Goal: Task Accomplishment & Management: Manage account settings

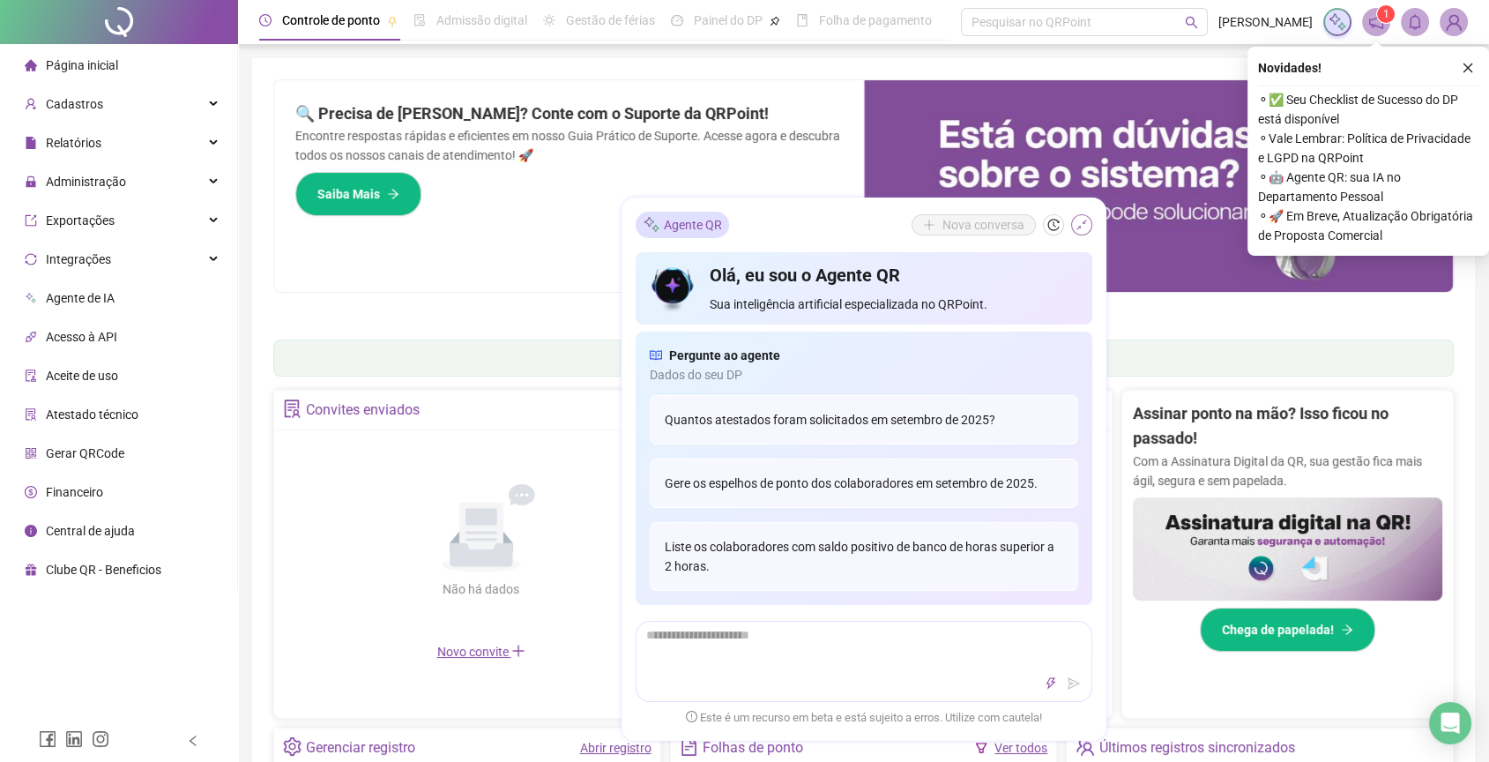
click at [1079, 225] on icon "shrink" at bounding box center [1082, 225] width 12 height 12
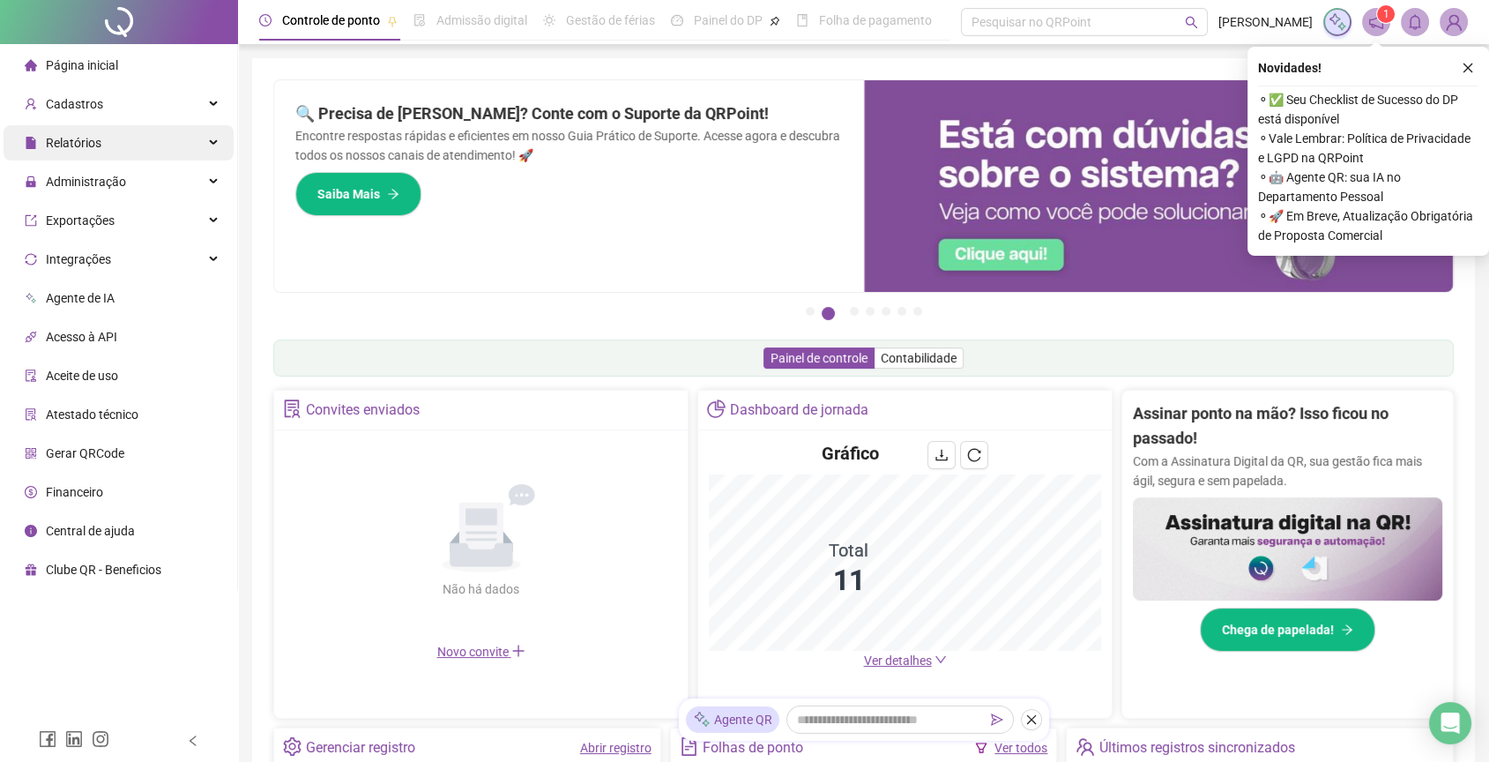
click at [188, 138] on div "Relatórios" at bounding box center [119, 142] width 230 height 35
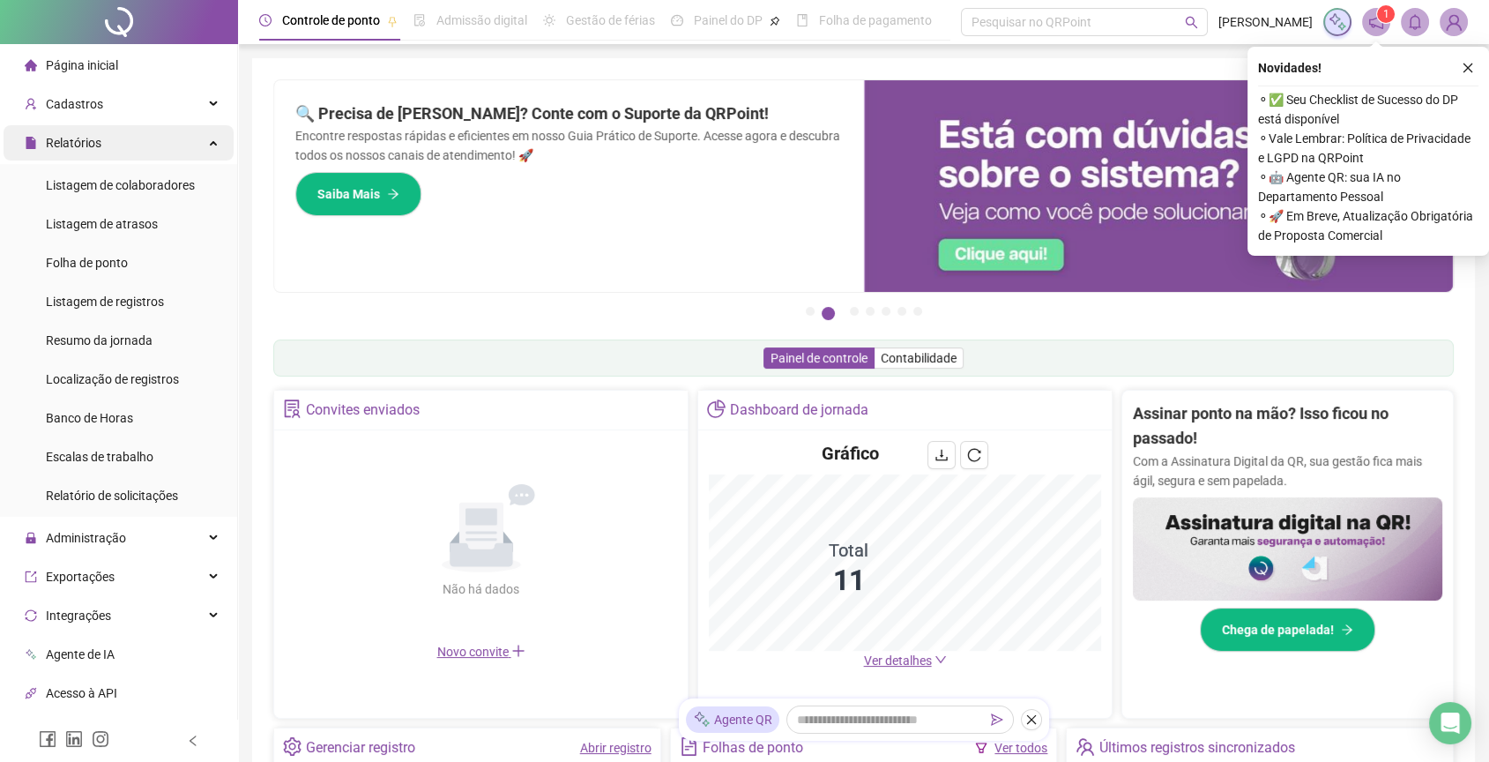
click at [190, 156] on div "Relatórios" at bounding box center [119, 142] width 230 height 35
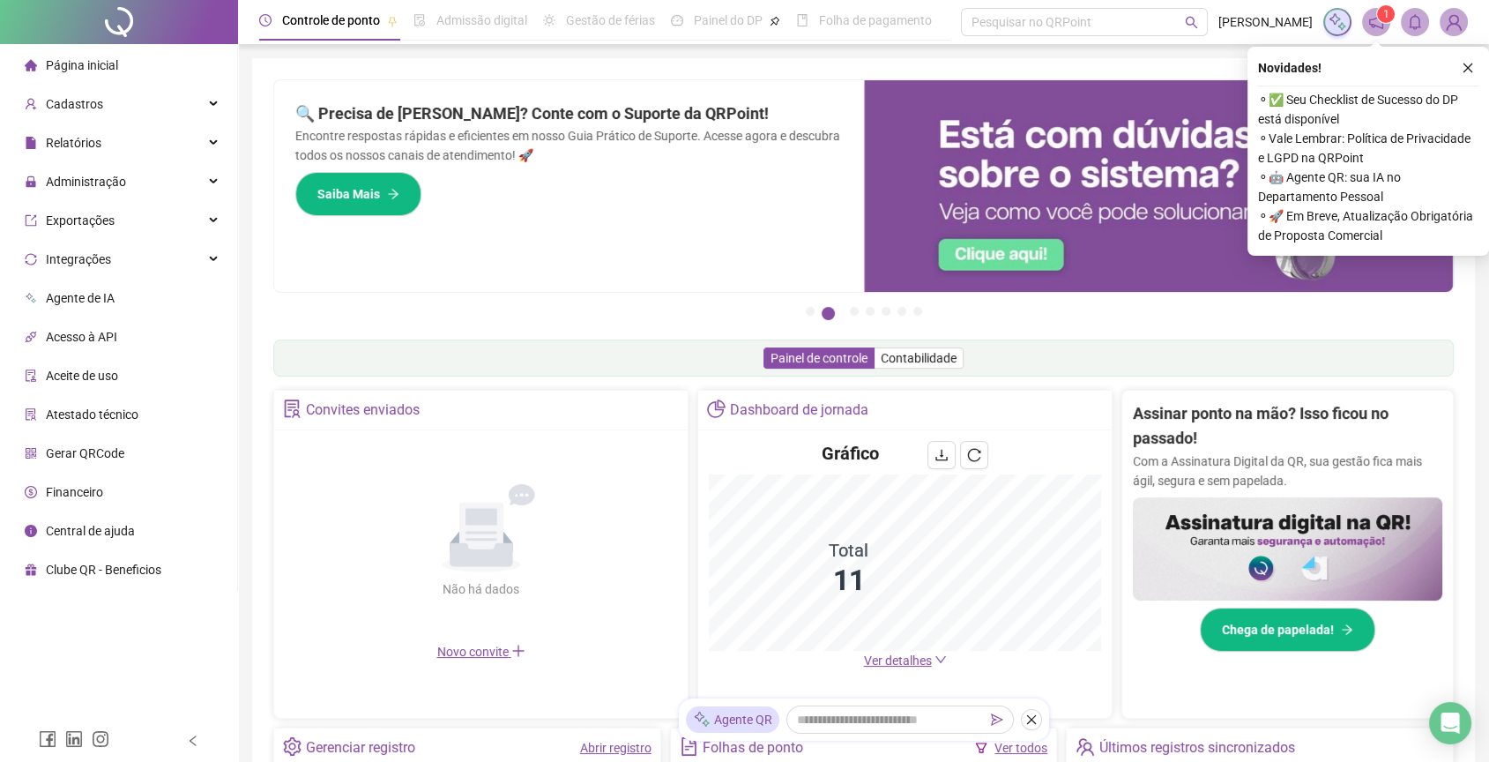
click at [928, 669] on div "Gráfico Total 11 Ver detalhes" at bounding box center [905, 555] width 414 height 250
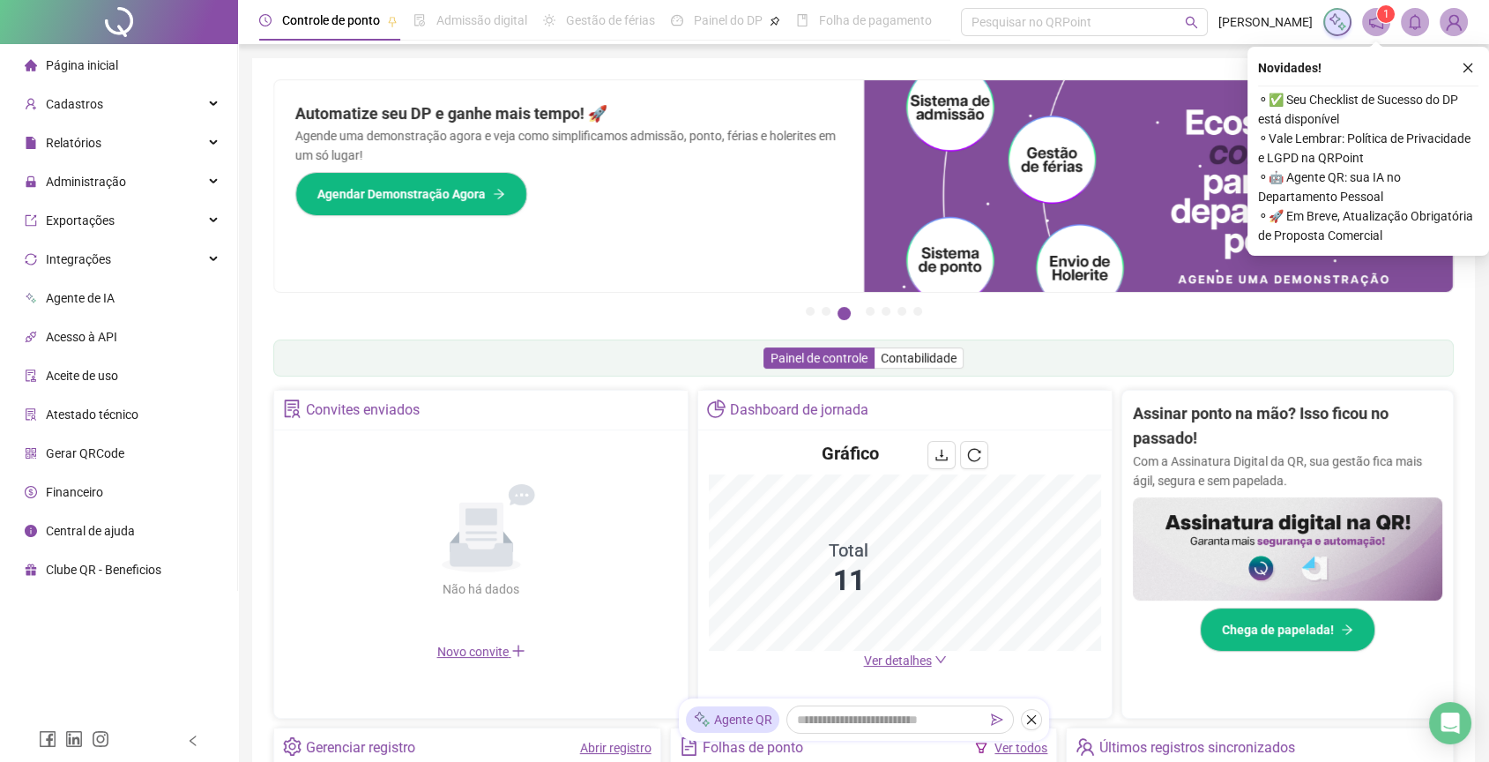
click at [924, 660] on span "Ver detalhes" at bounding box center [898, 660] width 68 height 14
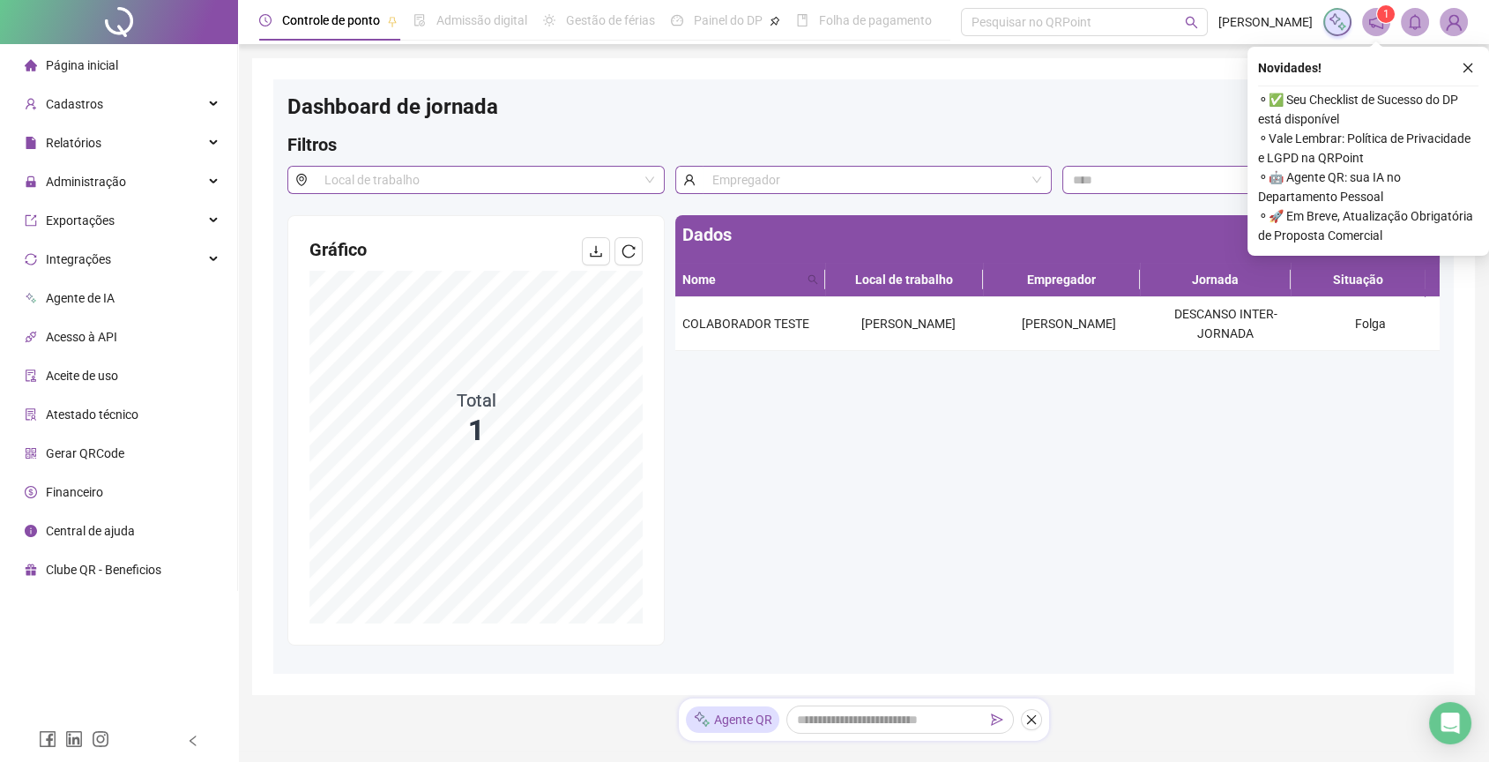
scroll to position [50, 0]
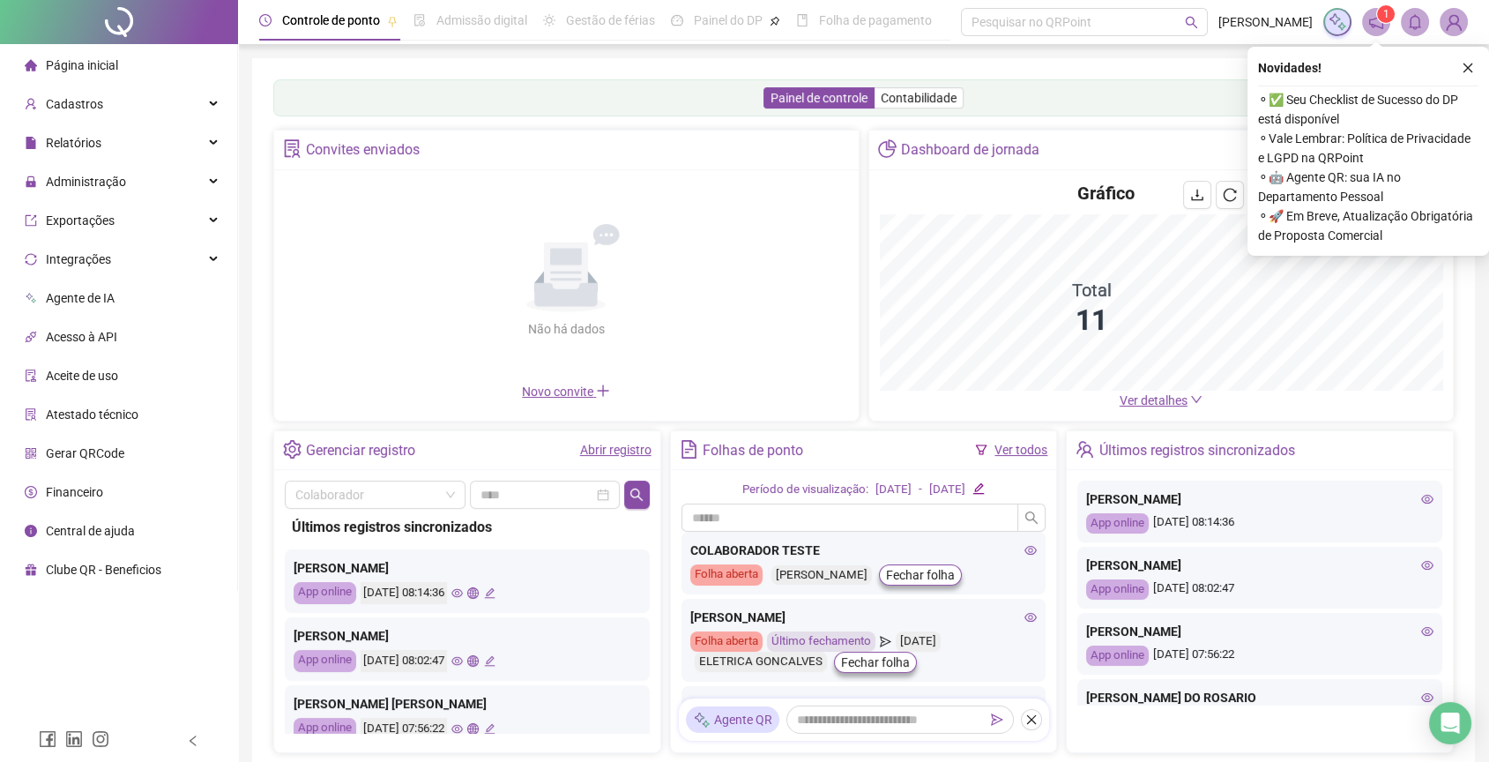
click at [1158, 400] on span "Ver detalhes" at bounding box center [1154, 400] width 68 height 14
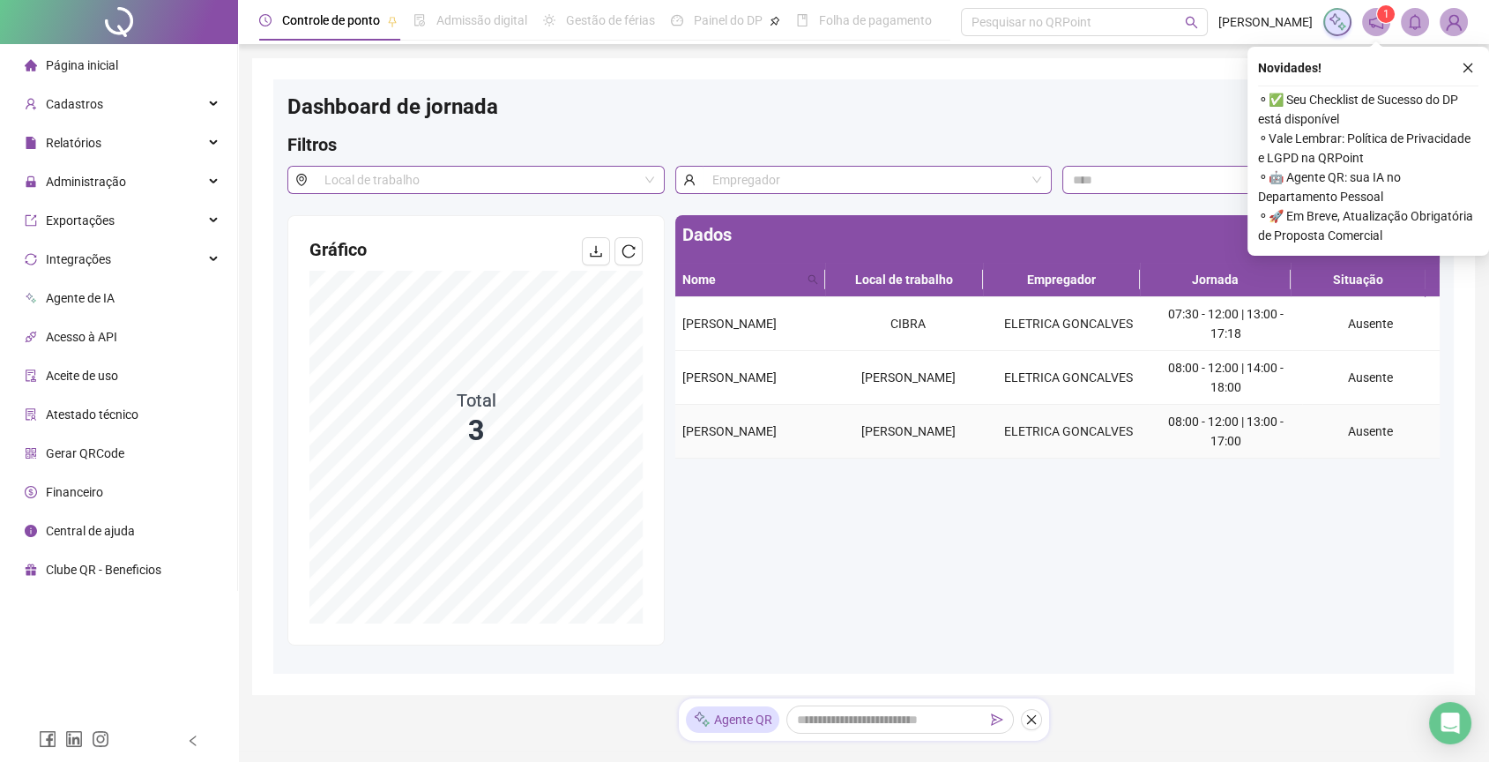
drag, startPoint x: 713, startPoint y: 443, endPoint x: 679, endPoint y: 417, distance: 42.9
click at [679, 417] on td "[PERSON_NAME]" at bounding box center [751, 432] width 153 height 54
click at [701, 513] on div "Dados Nome Local de trabalho Empregador Jornada Situação [PERSON_NAME] ELETRICA…" at bounding box center [1057, 430] width 775 height 430
click at [138, 175] on div "Administração" at bounding box center [119, 181] width 230 height 35
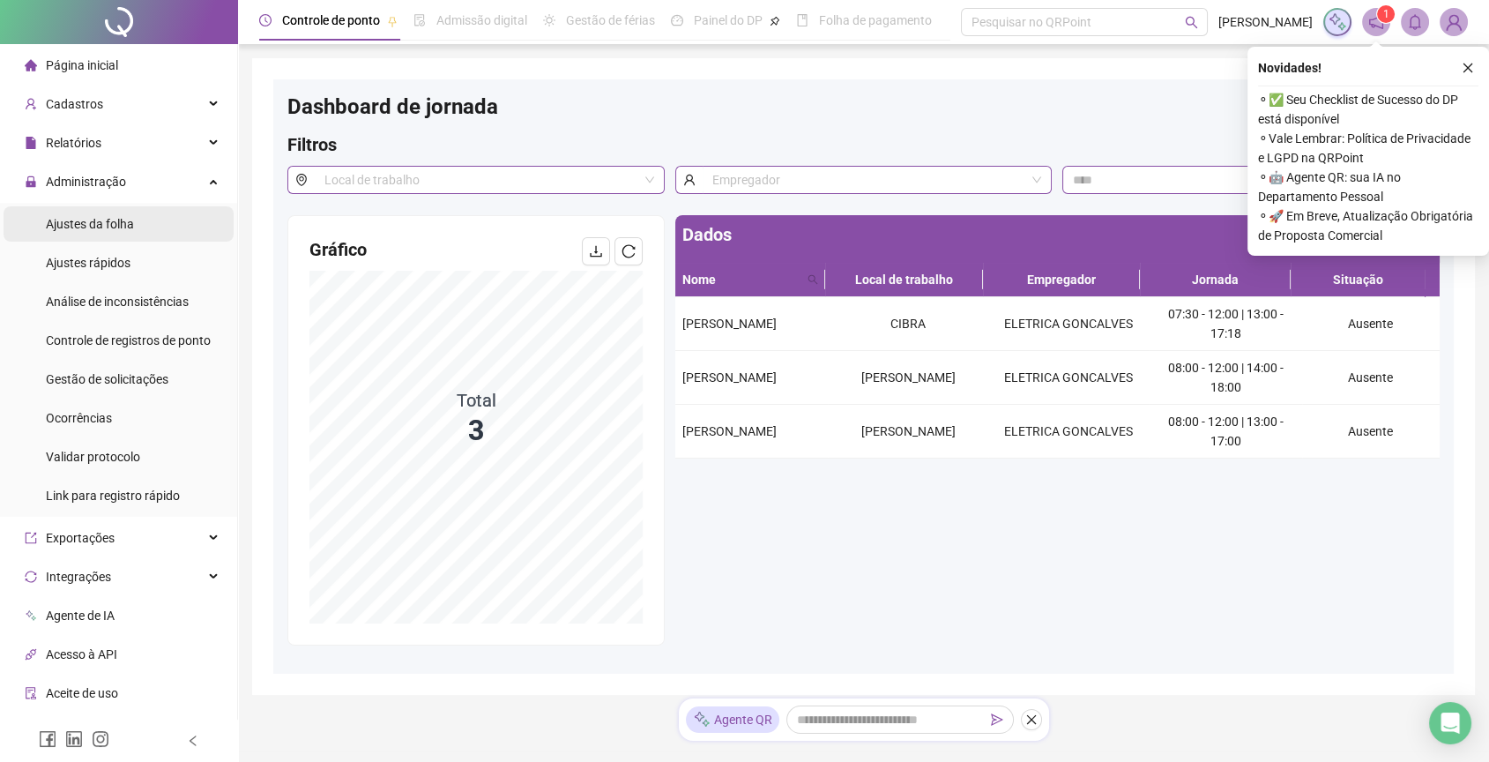
click at [145, 209] on li "Ajustes da folha" at bounding box center [119, 223] width 230 height 35
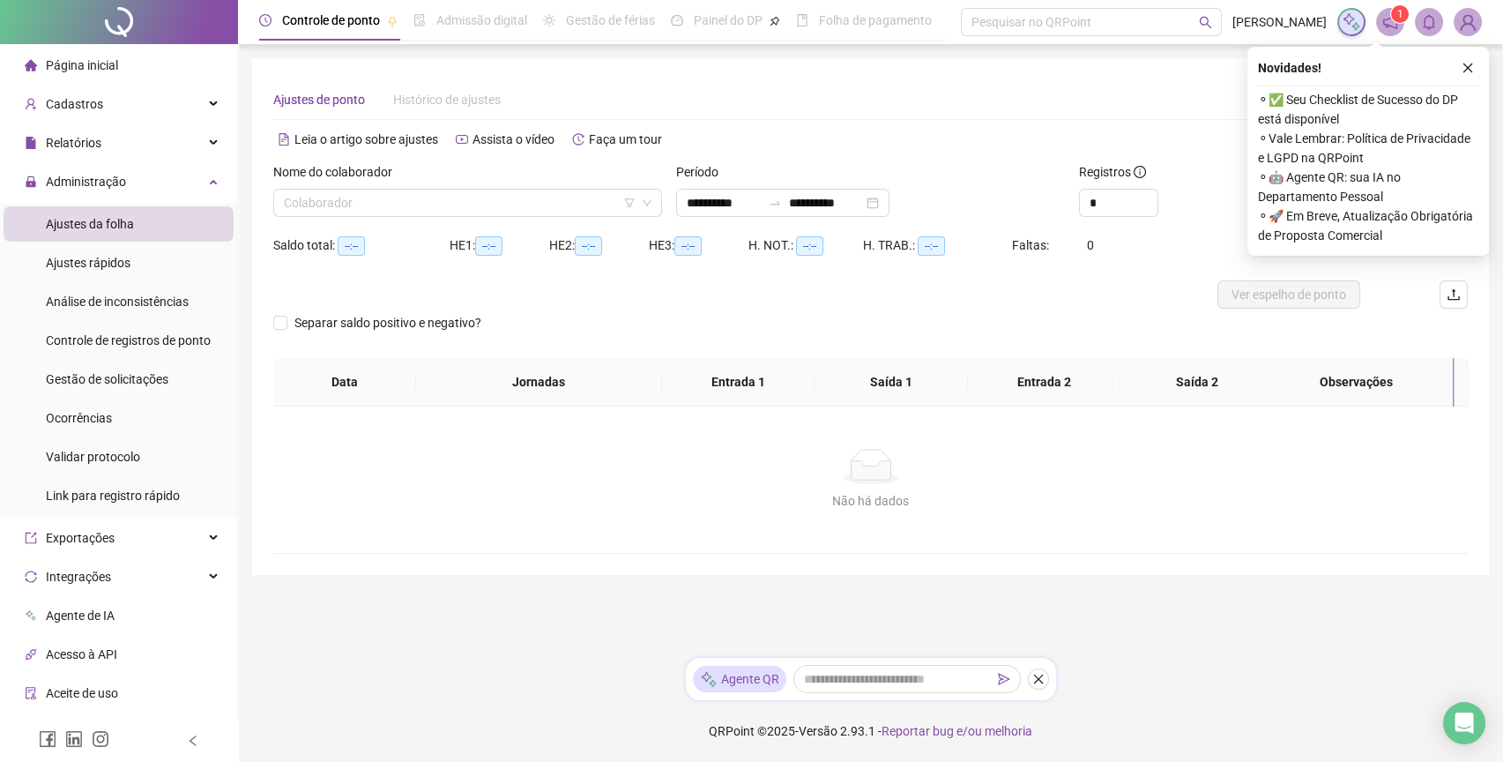
type input "**********"
click at [350, 193] on input "search" at bounding box center [460, 203] width 352 height 26
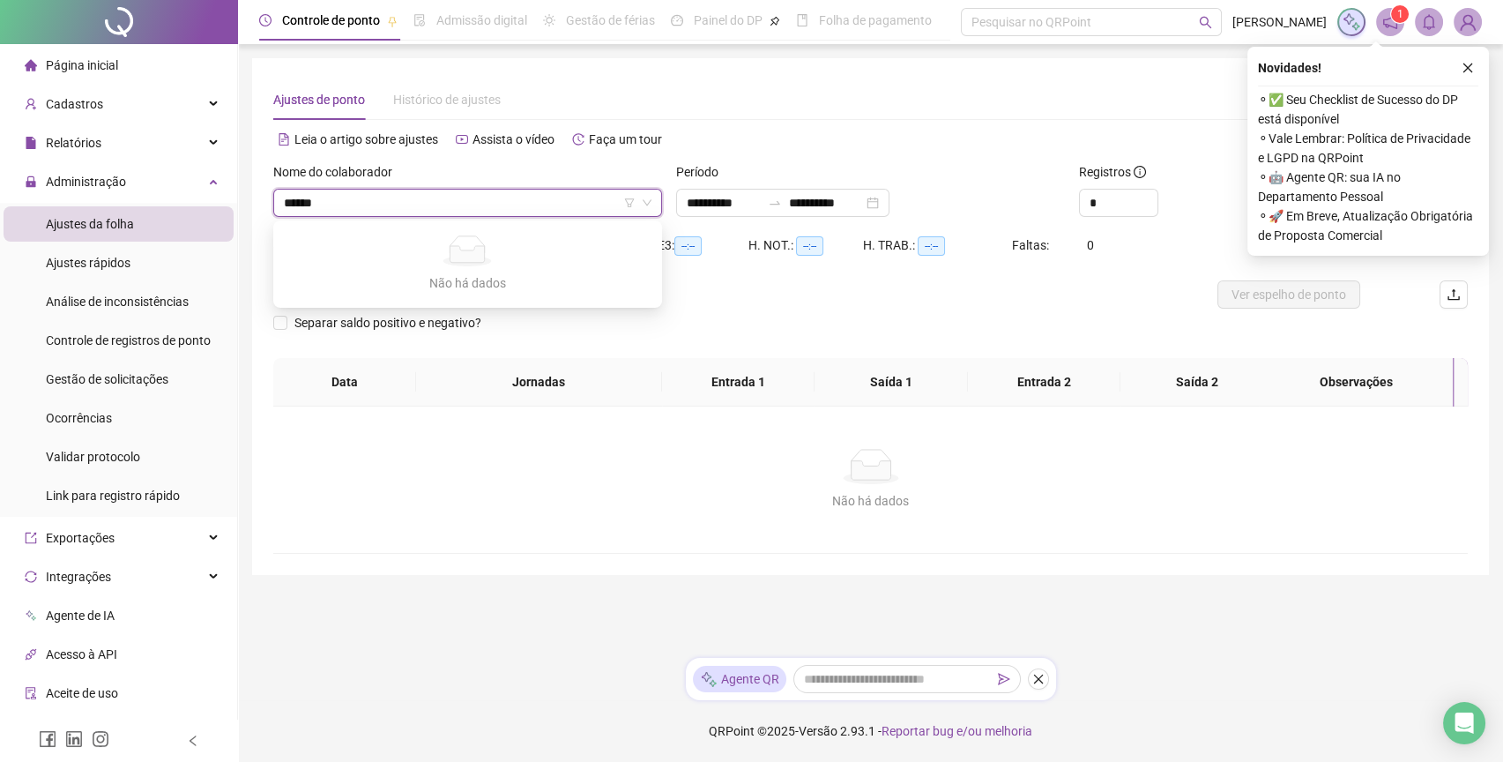
type input "*****"
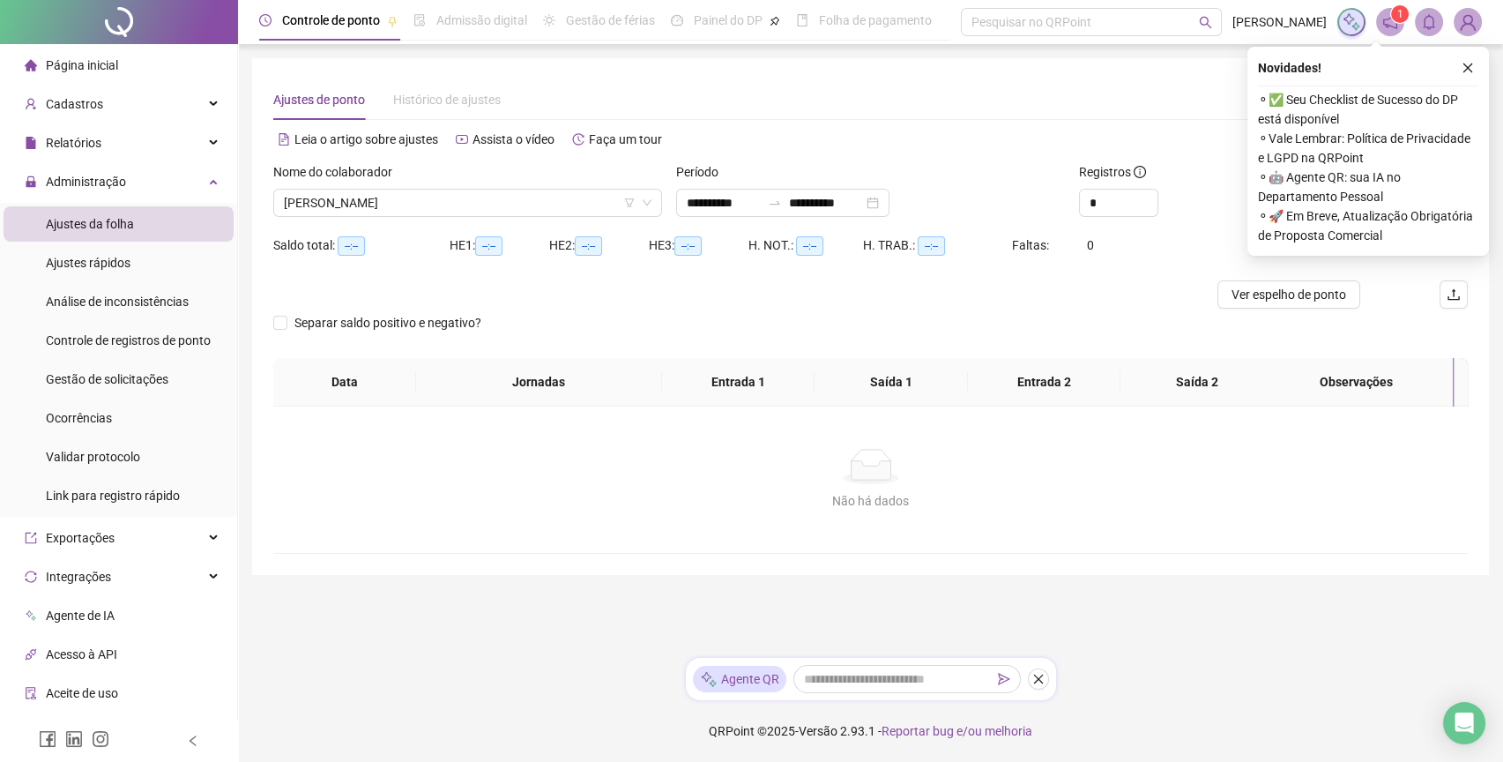
click at [1466, 78] on div "Novidades ! ⚬ ✅ Seu Checklist de Sucesso do DP está disponível ⚬ Vale Lembrar: …" at bounding box center [1369, 151] width 242 height 209
click at [1468, 71] on icon "close" at bounding box center [1468, 68] width 12 height 12
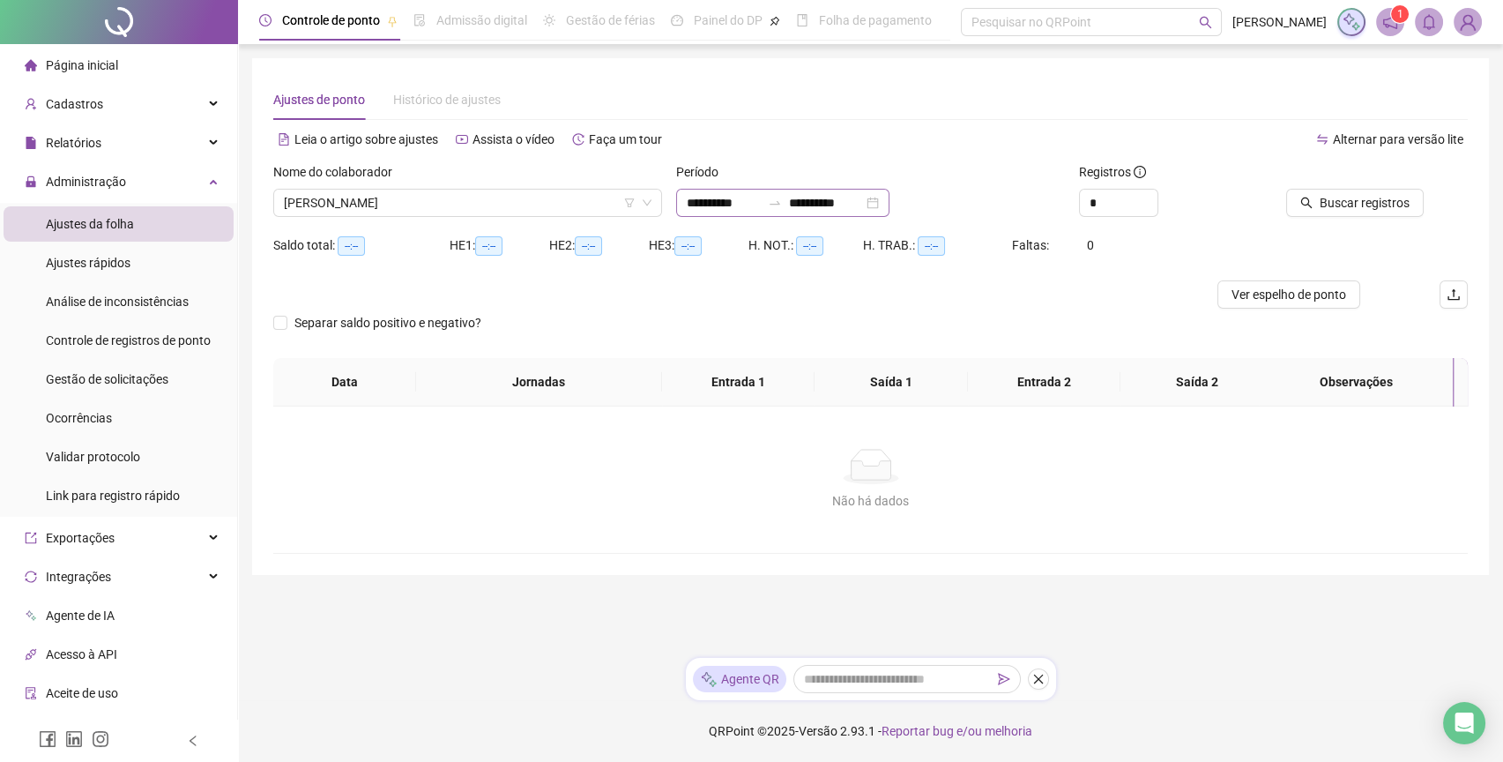
click at [849, 214] on div "**********" at bounding box center [782, 203] width 213 height 28
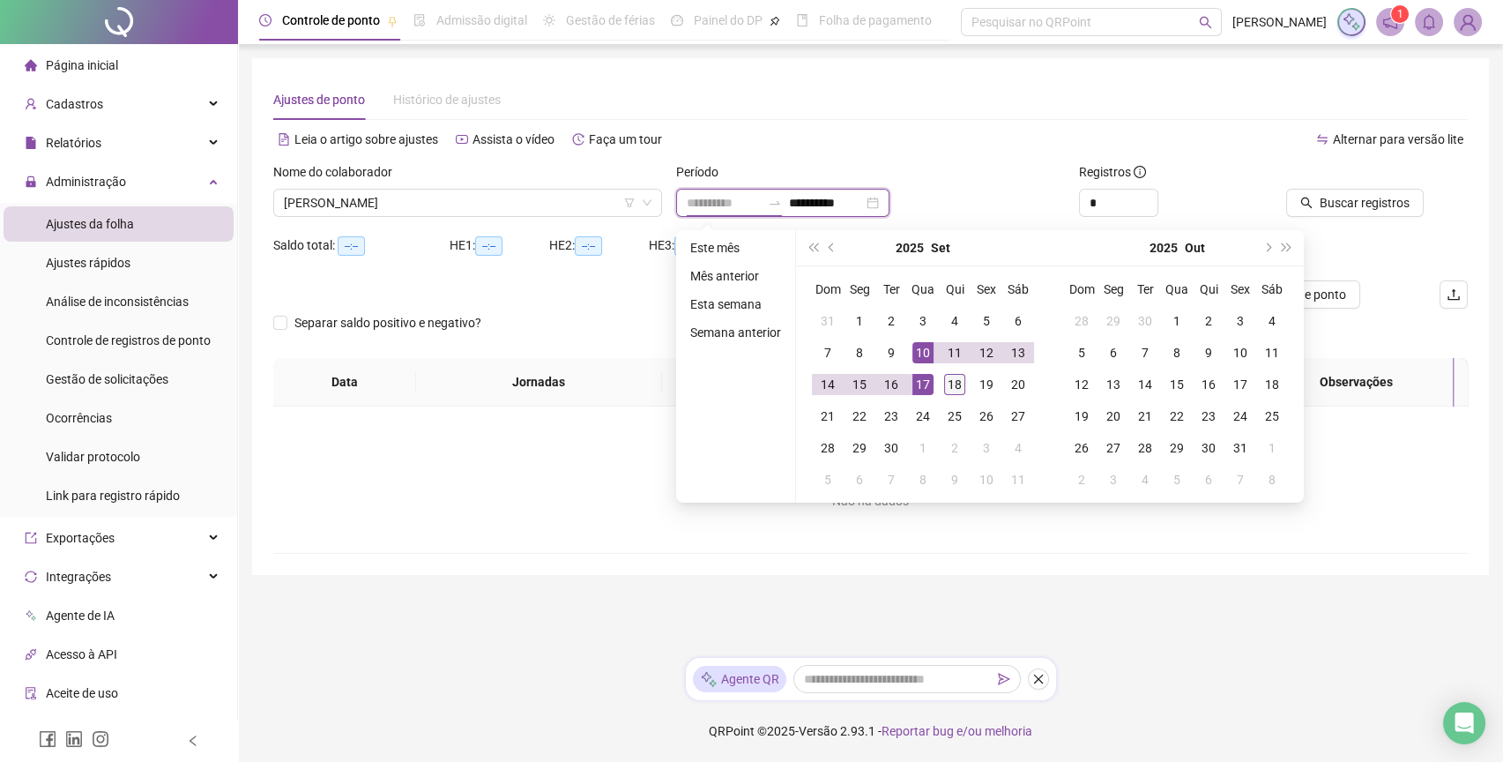
type input "**********"
click at [963, 379] on div "18" at bounding box center [954, 384] width 21 height 21
type input "**********"
click at [859, 317] on div "1" at bounding box center [859, 320] width 21 height 21
type input "**********"
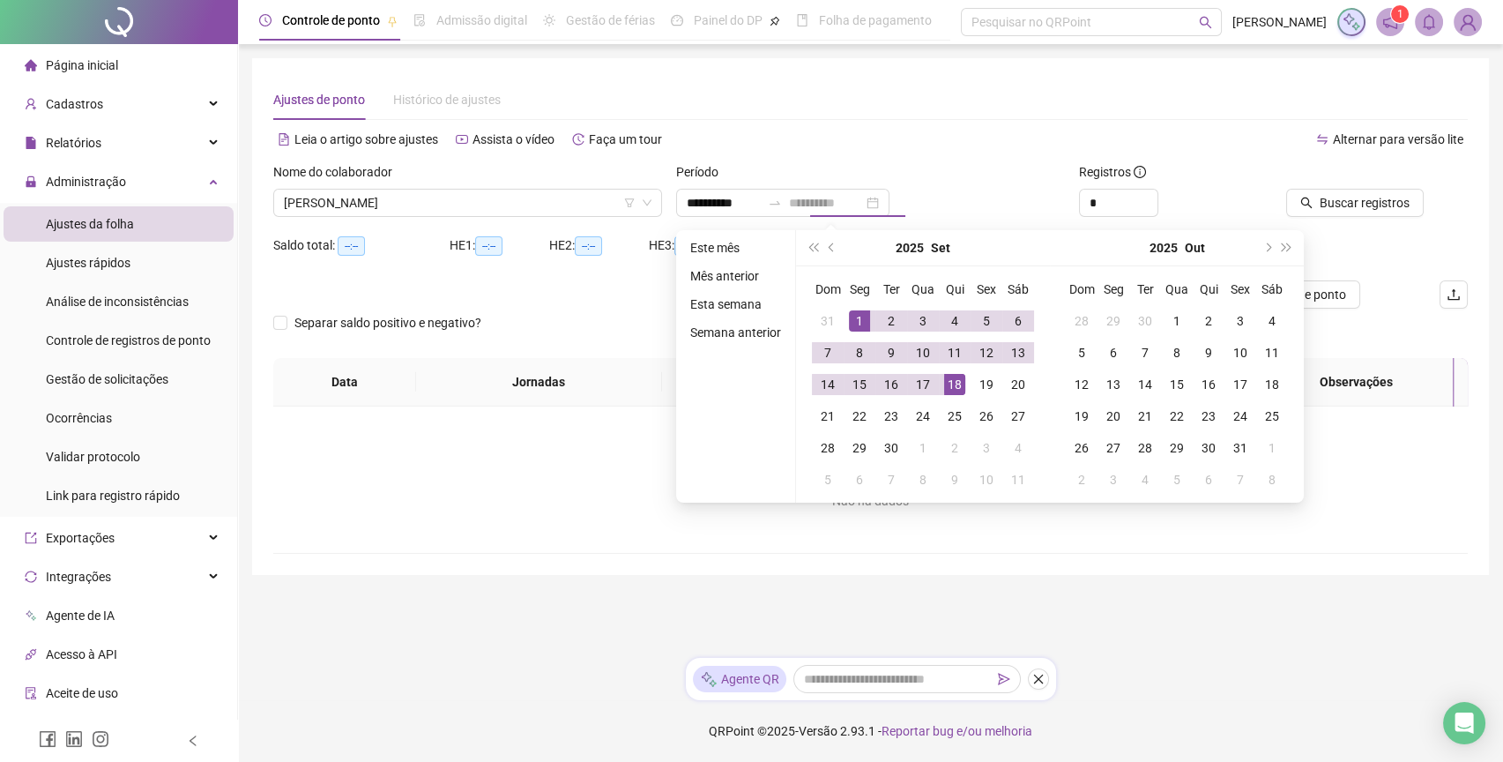
type input "**********"
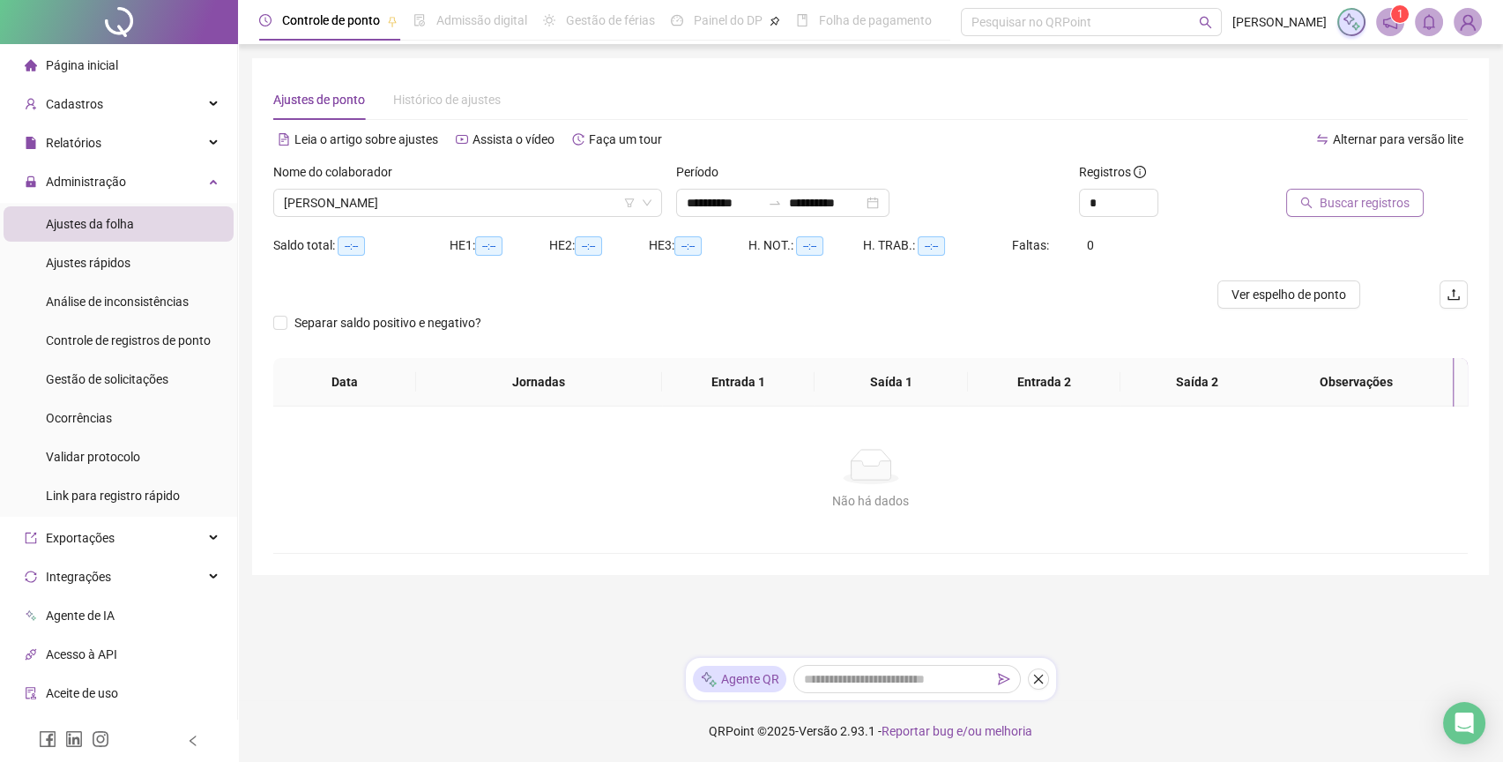
drag, startPoint x: 1284, startPoint y: 211, endPoint x: 1297, endPoint y: 203, distance: 15.4
click at [1286, 209] on div "Buscar registros" at bounding box center [1352, 203] width 144 height 28
click at [1301, 200] on button "Buscar registros" at bounding box center [1355, 203] width 138 height 28
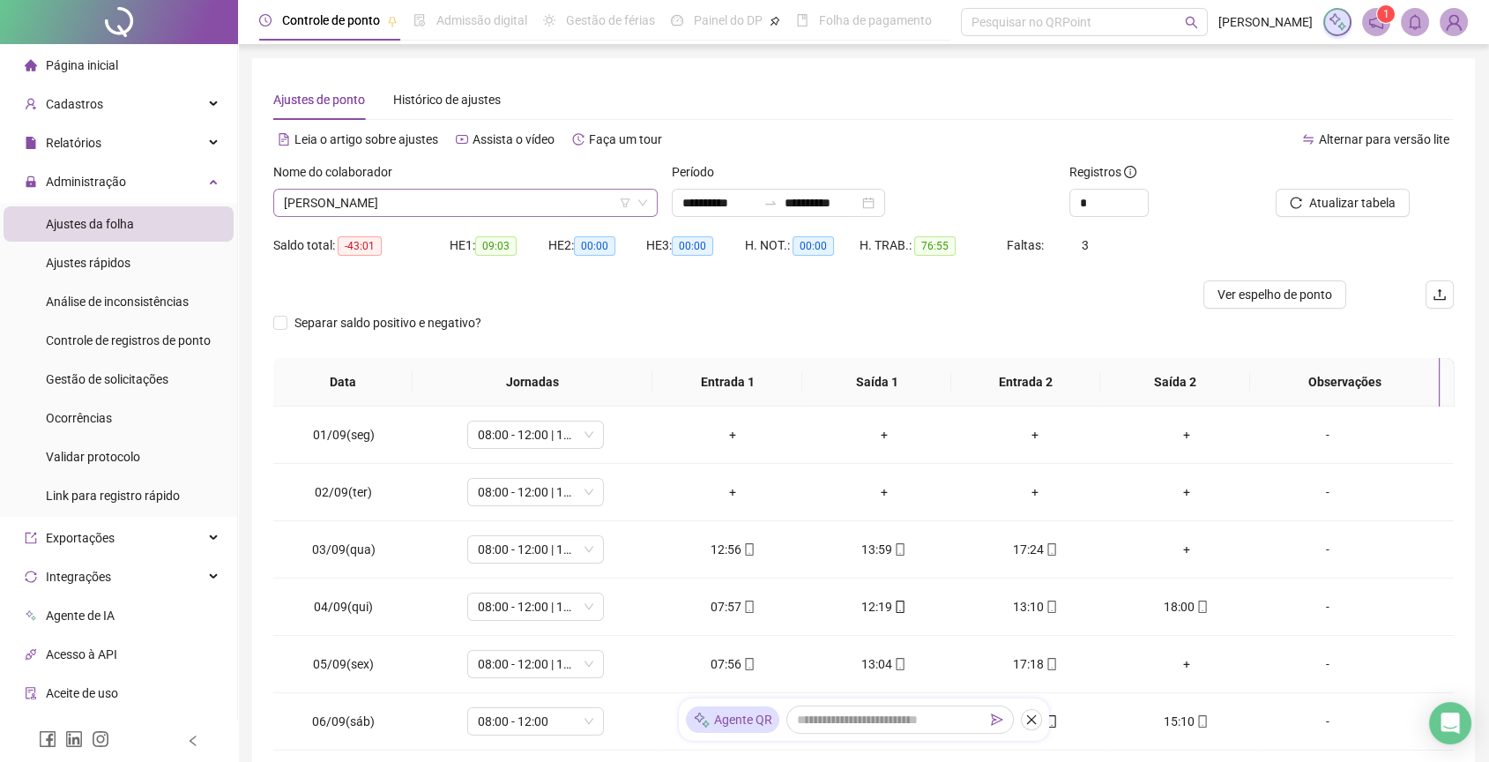
click at [452, 206] on span "[PERSON_NAME]" at bounding box center [465, 203] width 363 height 26
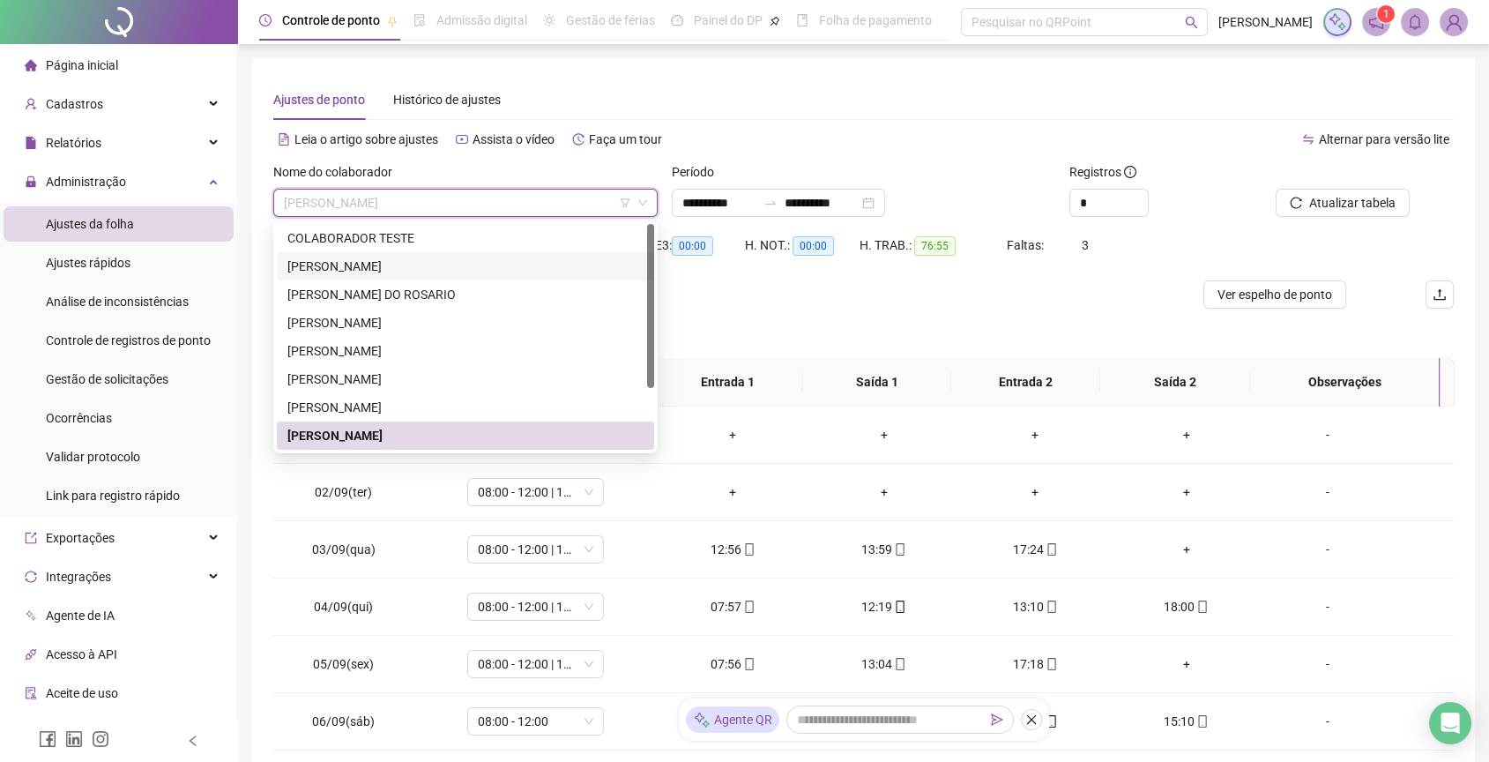
click at [410, 273] on div "[PERSON_NAME]" at bounding box center [465, 266] width 356 height 19
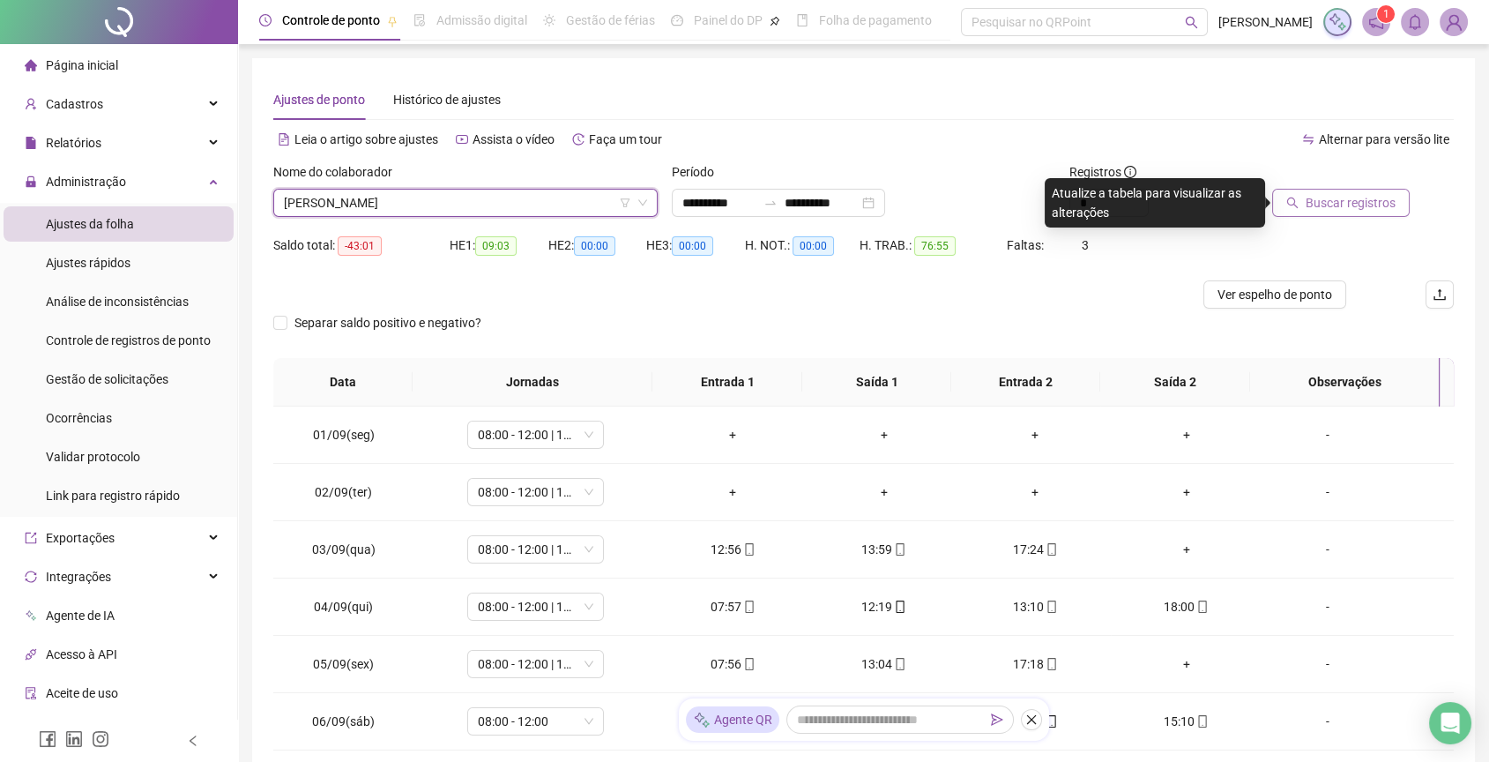
click at [1339, 197] on span "Buscar registros" at bounding box center [1351, 202] width 90 height 19
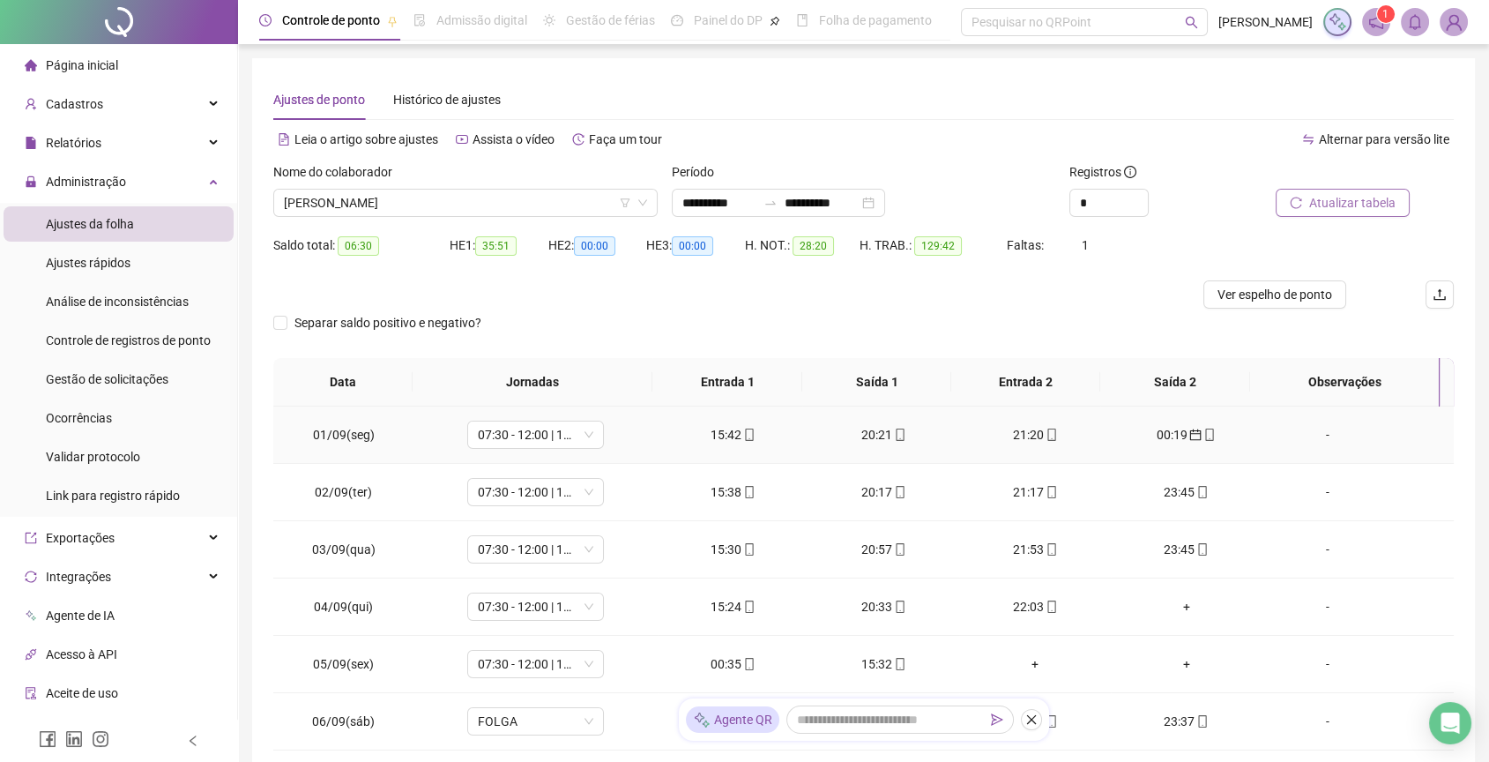
scroll to position [160, 0]
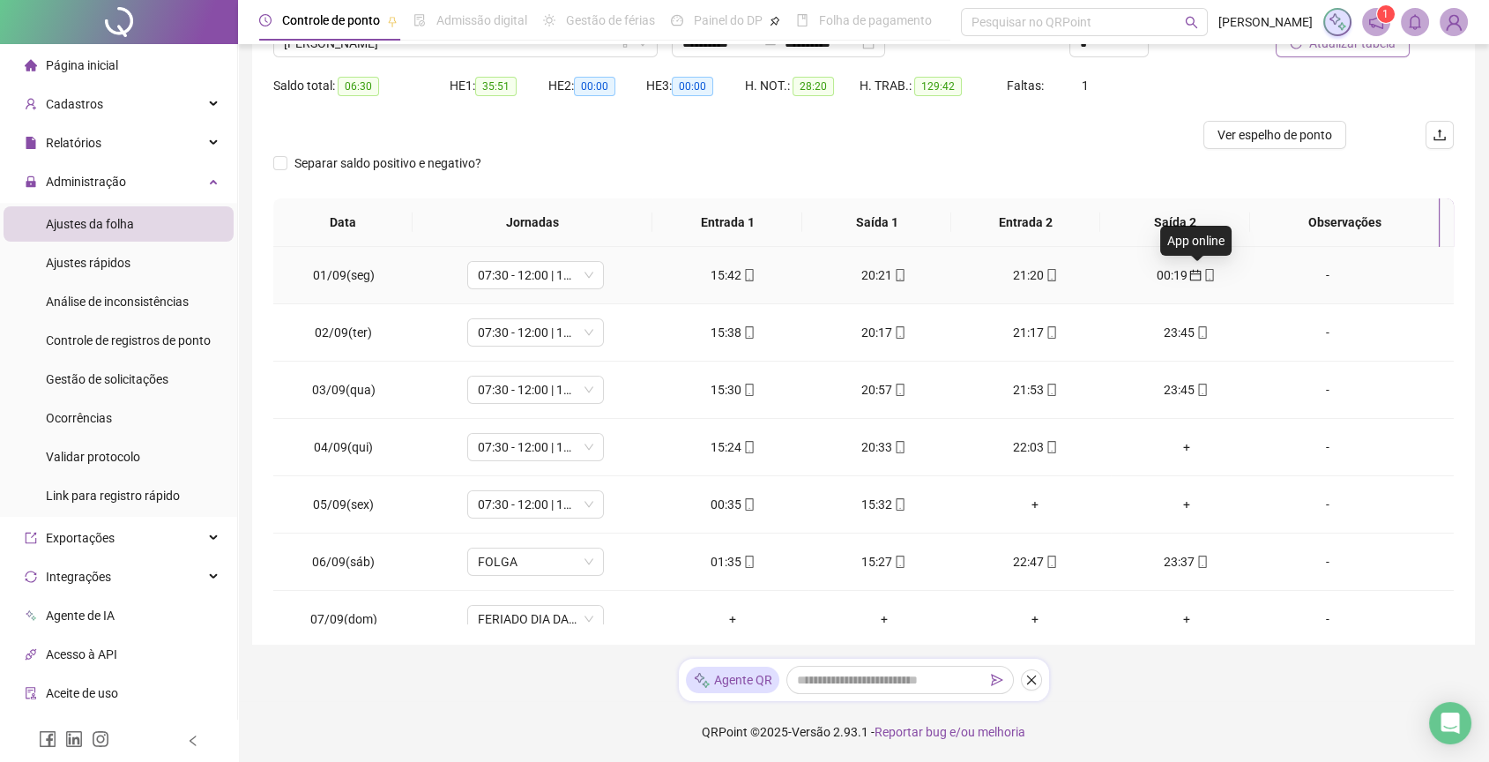
click at [1202, 280] on span at bounding box center [1209, 275] width 14 height 14
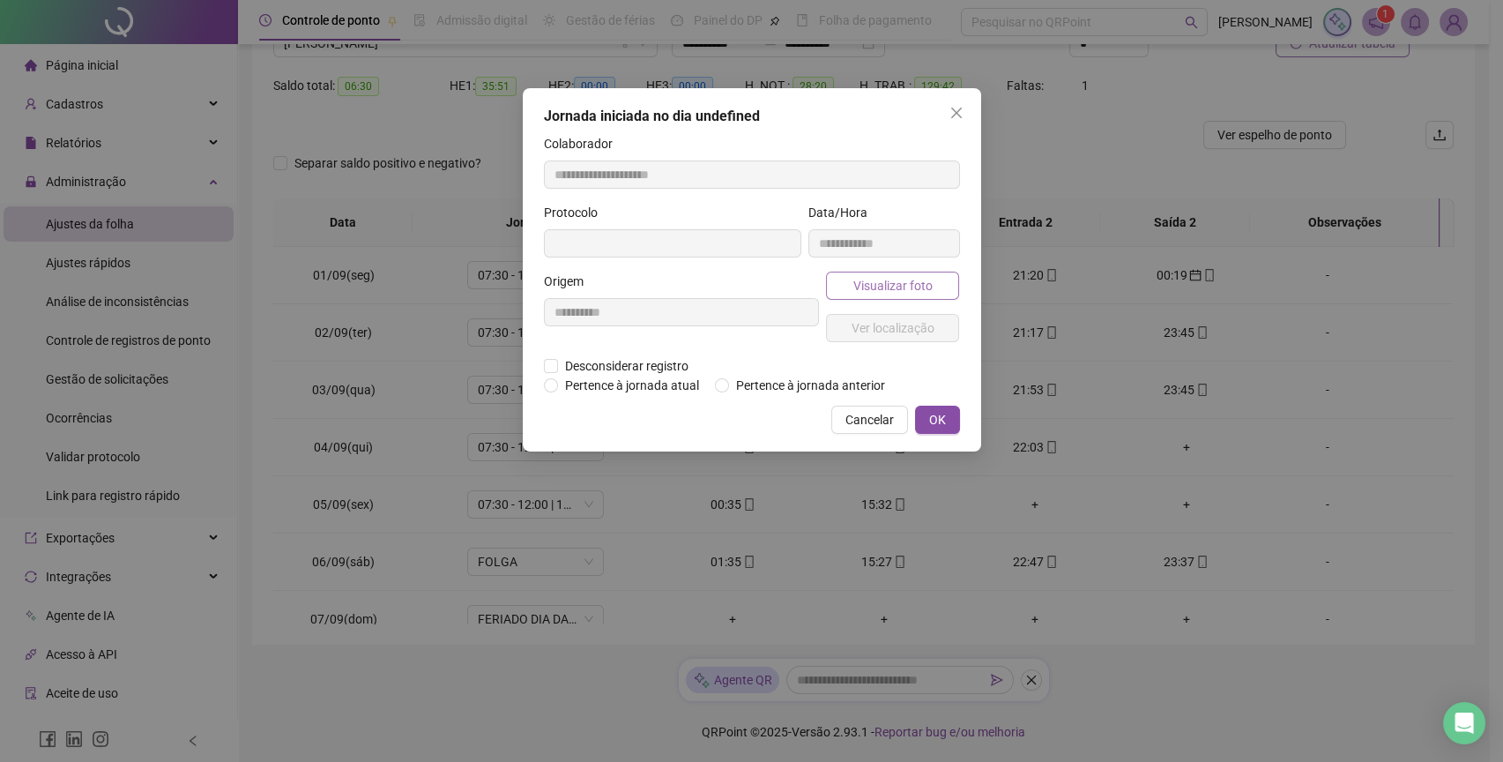
type input "**********"
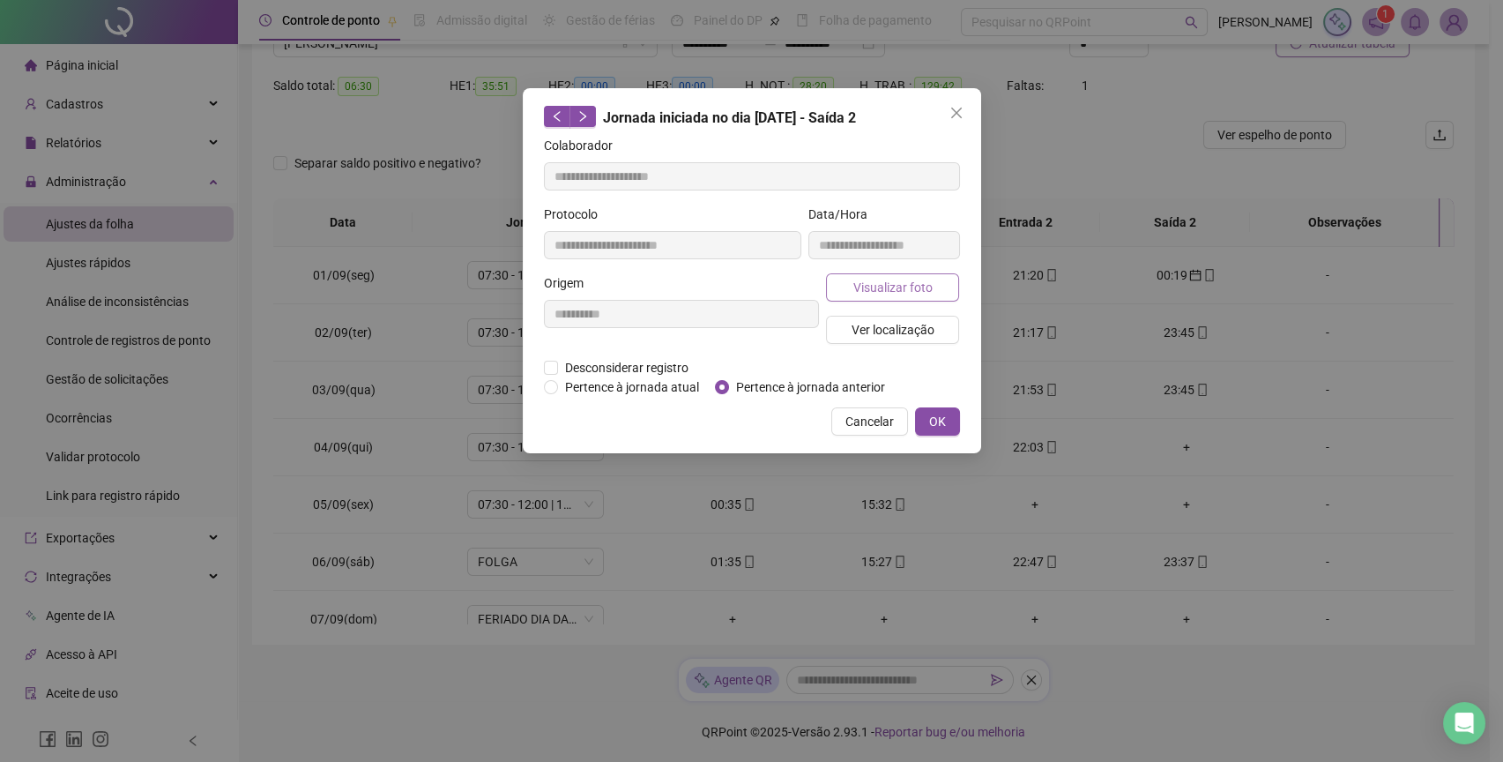
click at [920, 281] on span "Visualizar foto" at bounding box center [892, 287] width 79 height 19
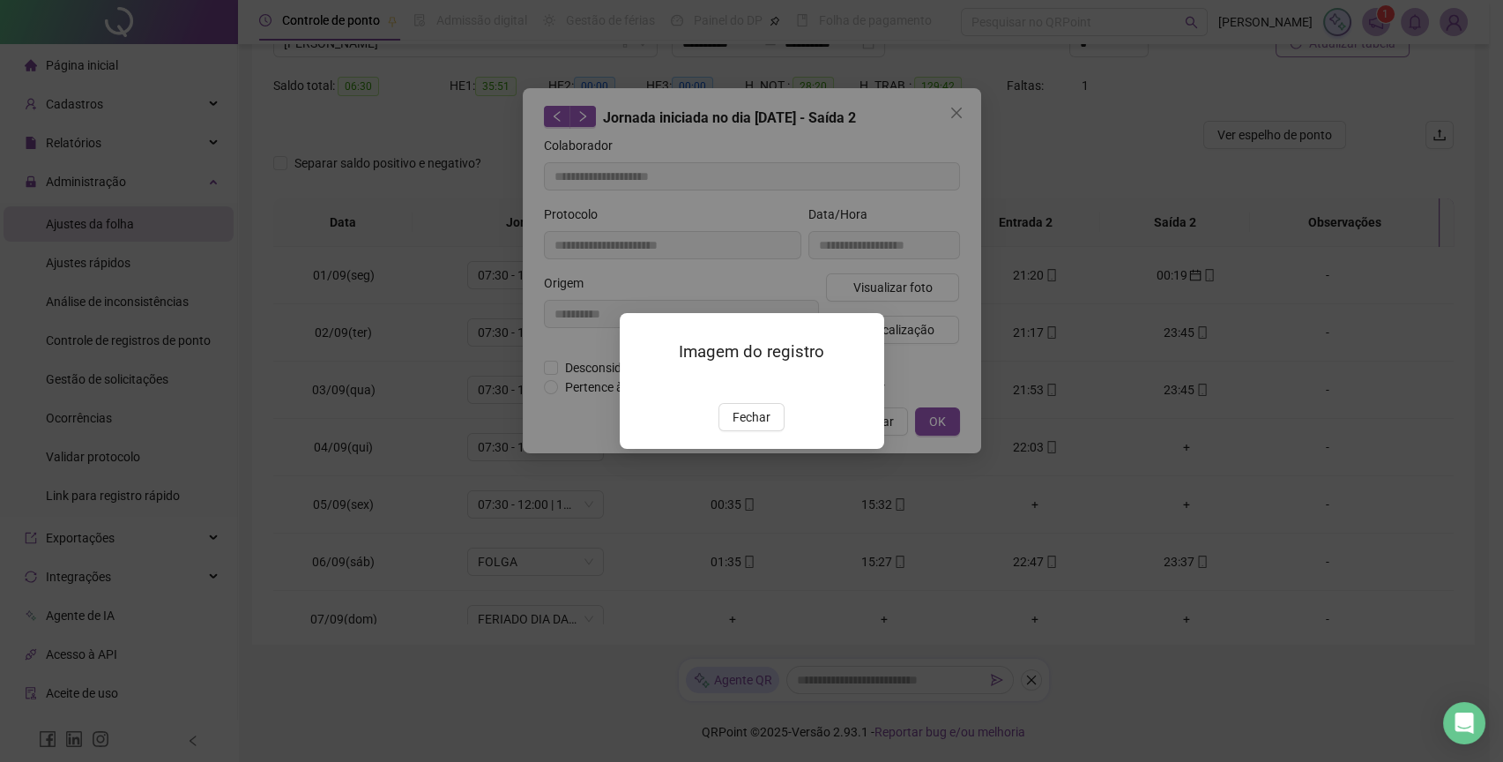
click at [641, 384] on img at bounding box center [641, 384] width 0 height 0
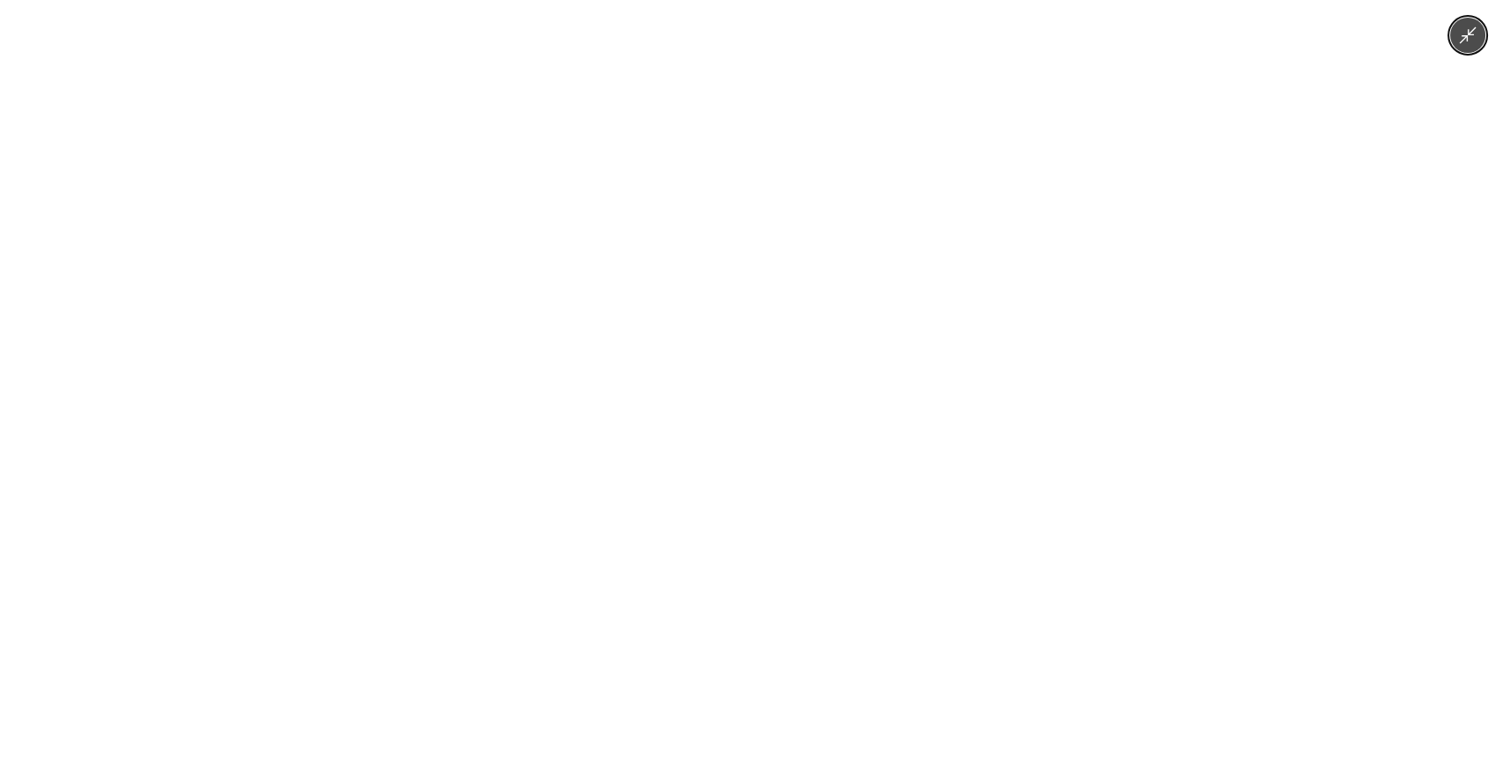
click at [777, 487] on img at bounding box center [752, 381] width 353 height 762
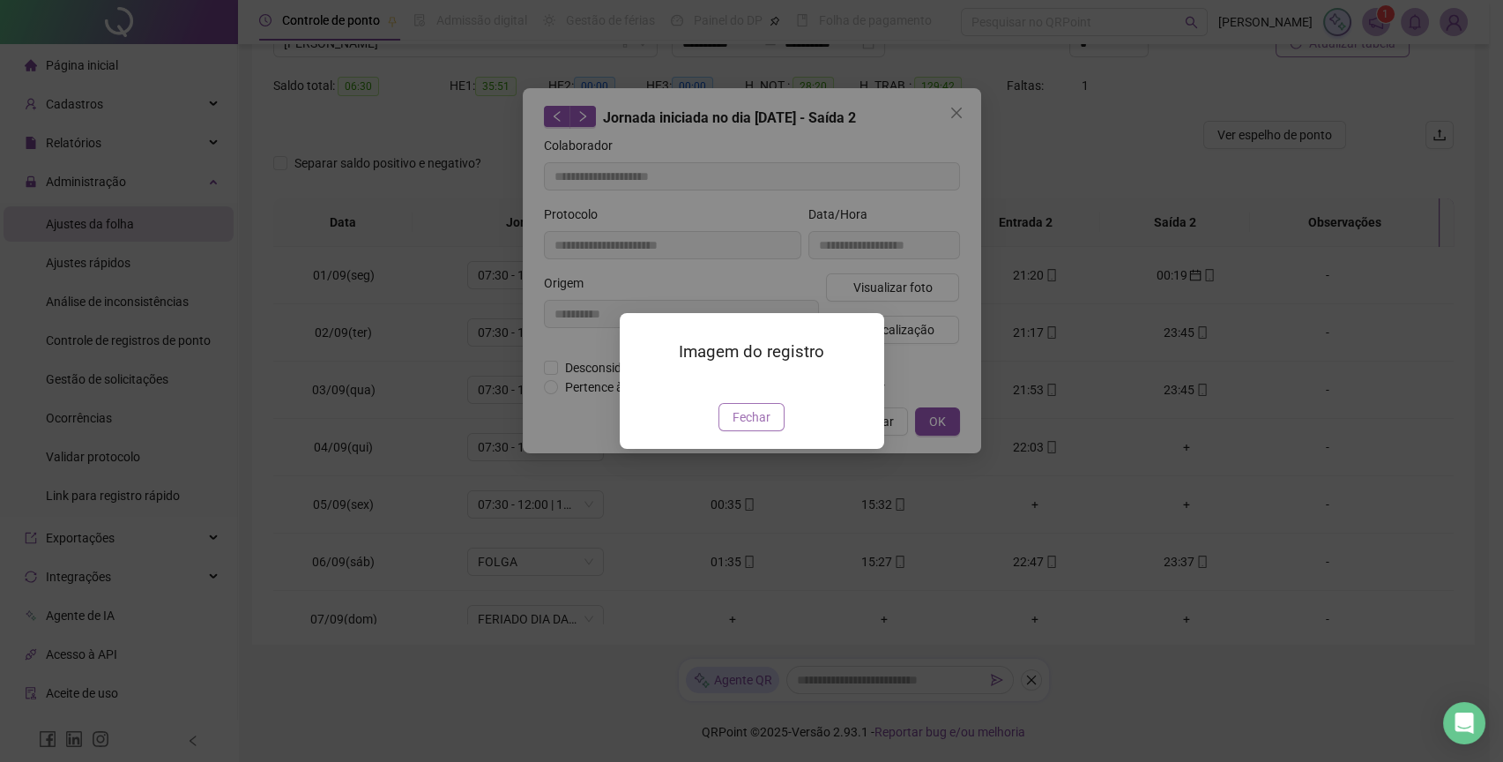
click at [740, 427] on span "Fechar" at bounding box center [752, 416] width 38 height 19
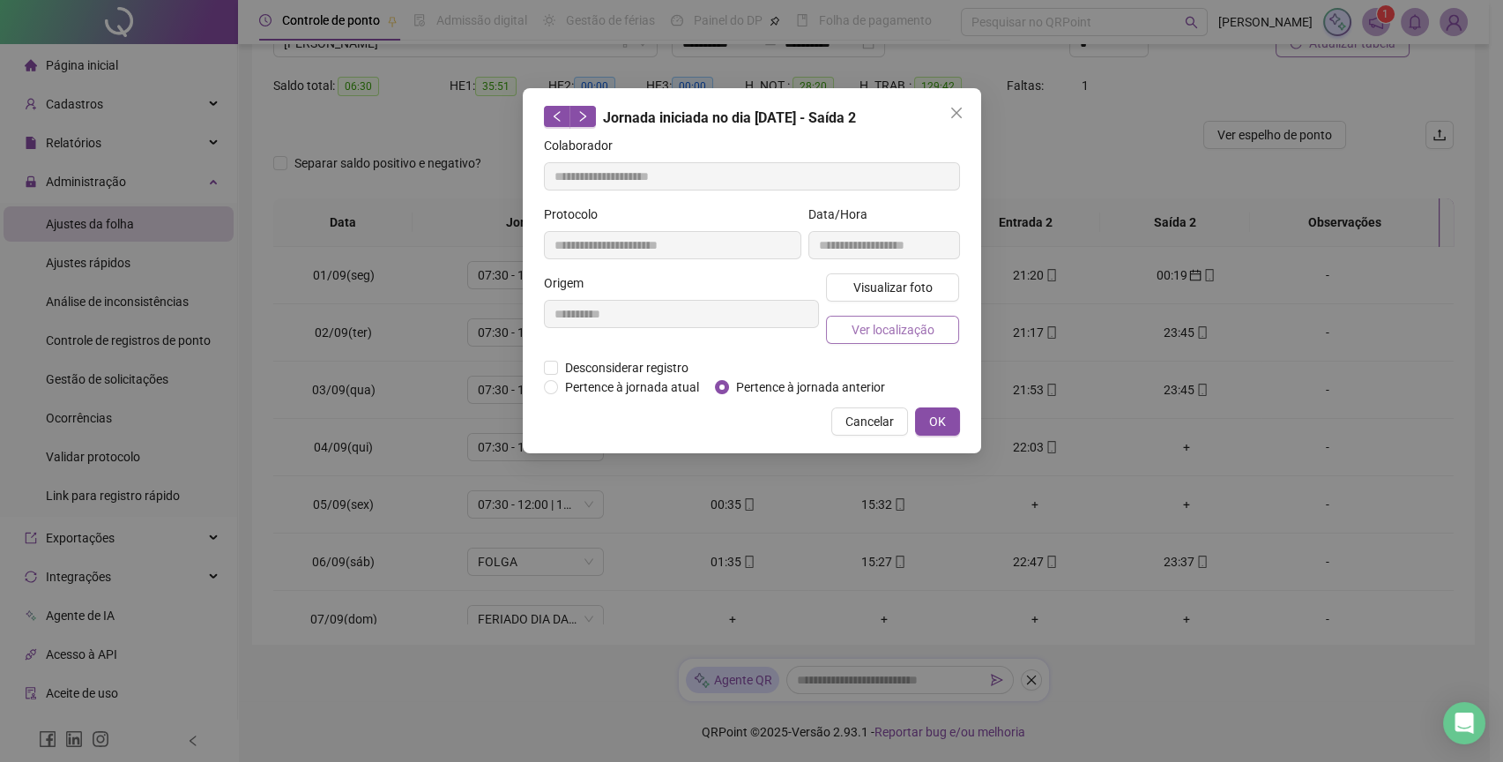
click at [913, 327] on span "Ver localização" at bounding box center [892, 329] width 83 height 19
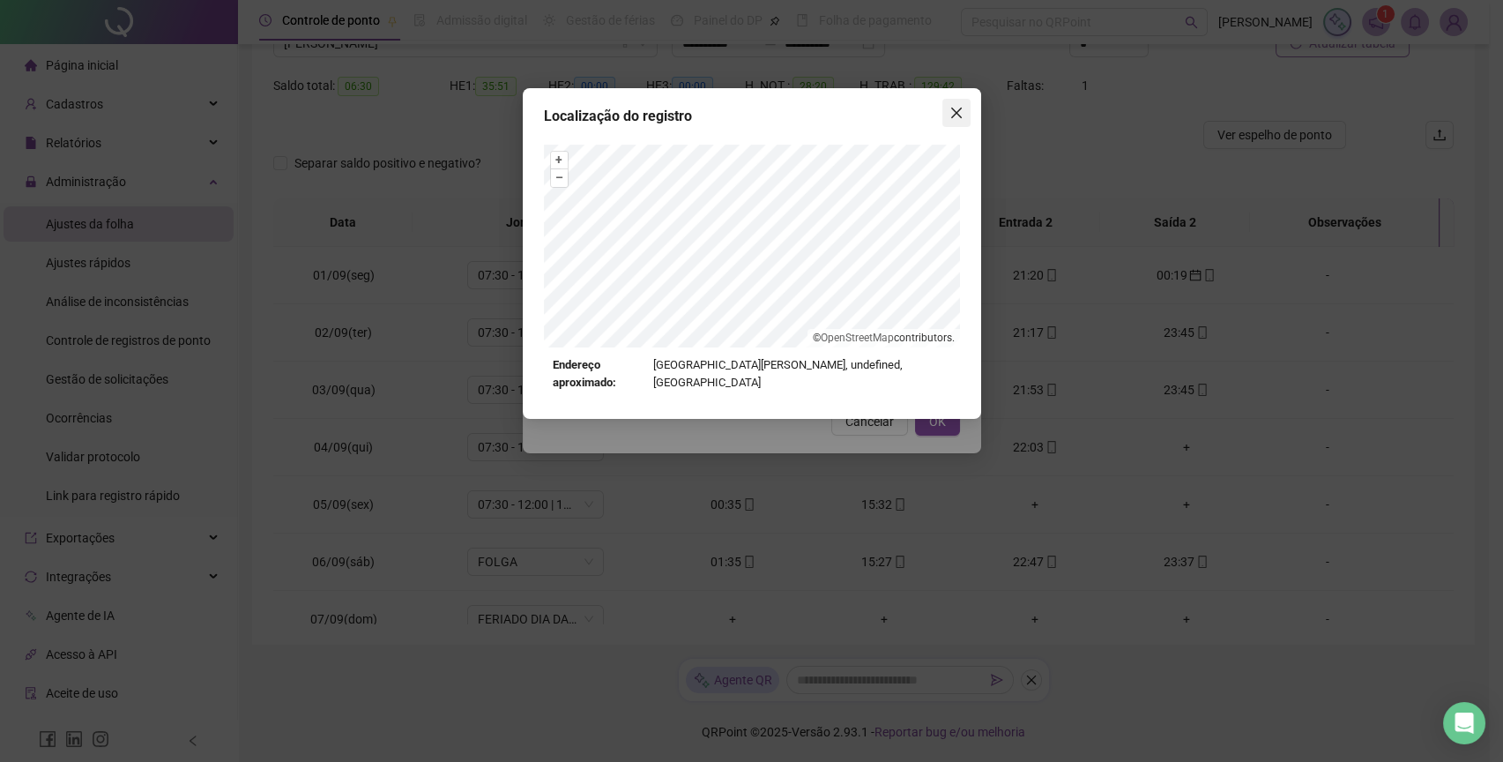
click at [958, 116] on icon "close" at bounding box center [956, 113] width 11 height 11
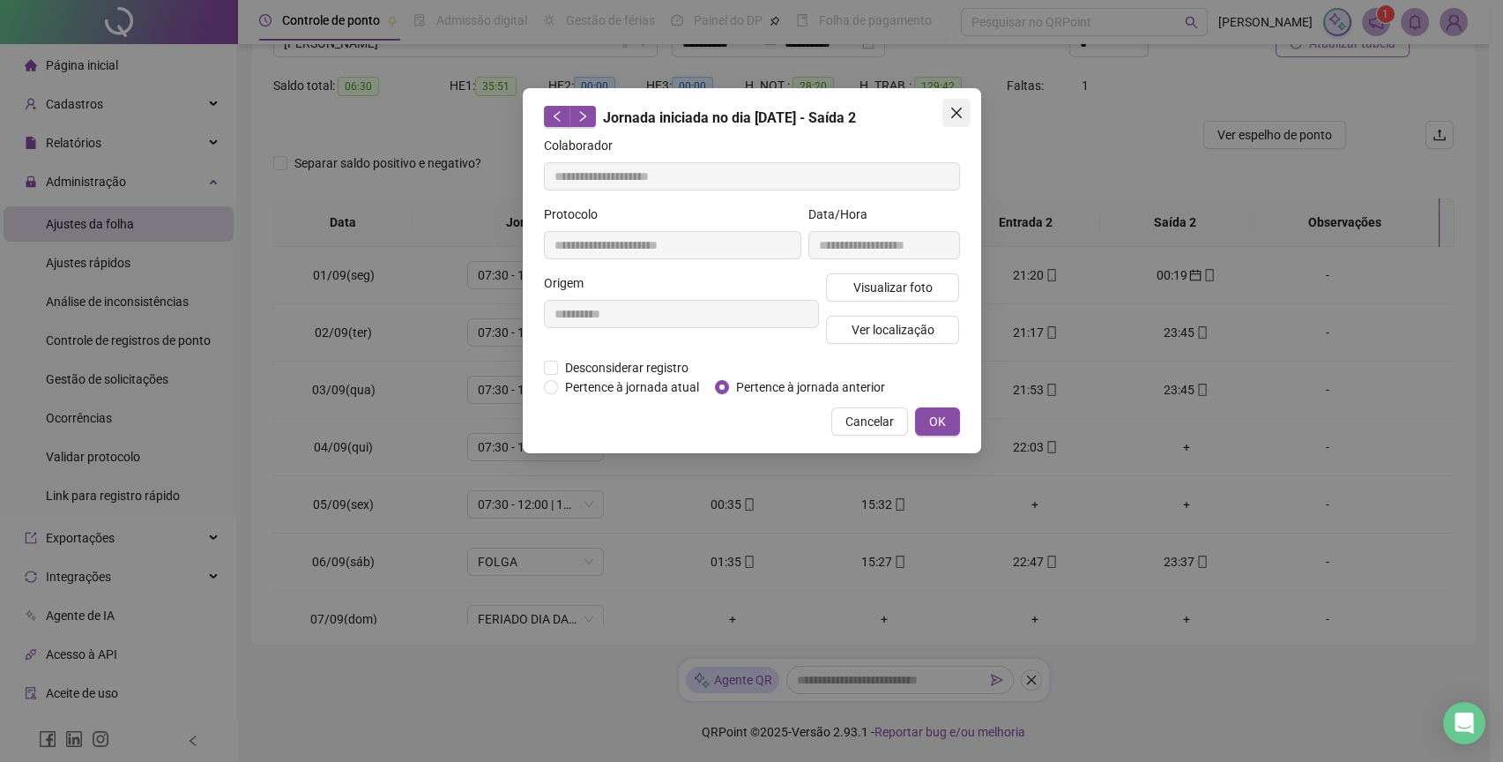
click at [958, 111] on icon "close" at bounding box center [956, 113] width 11 height 11
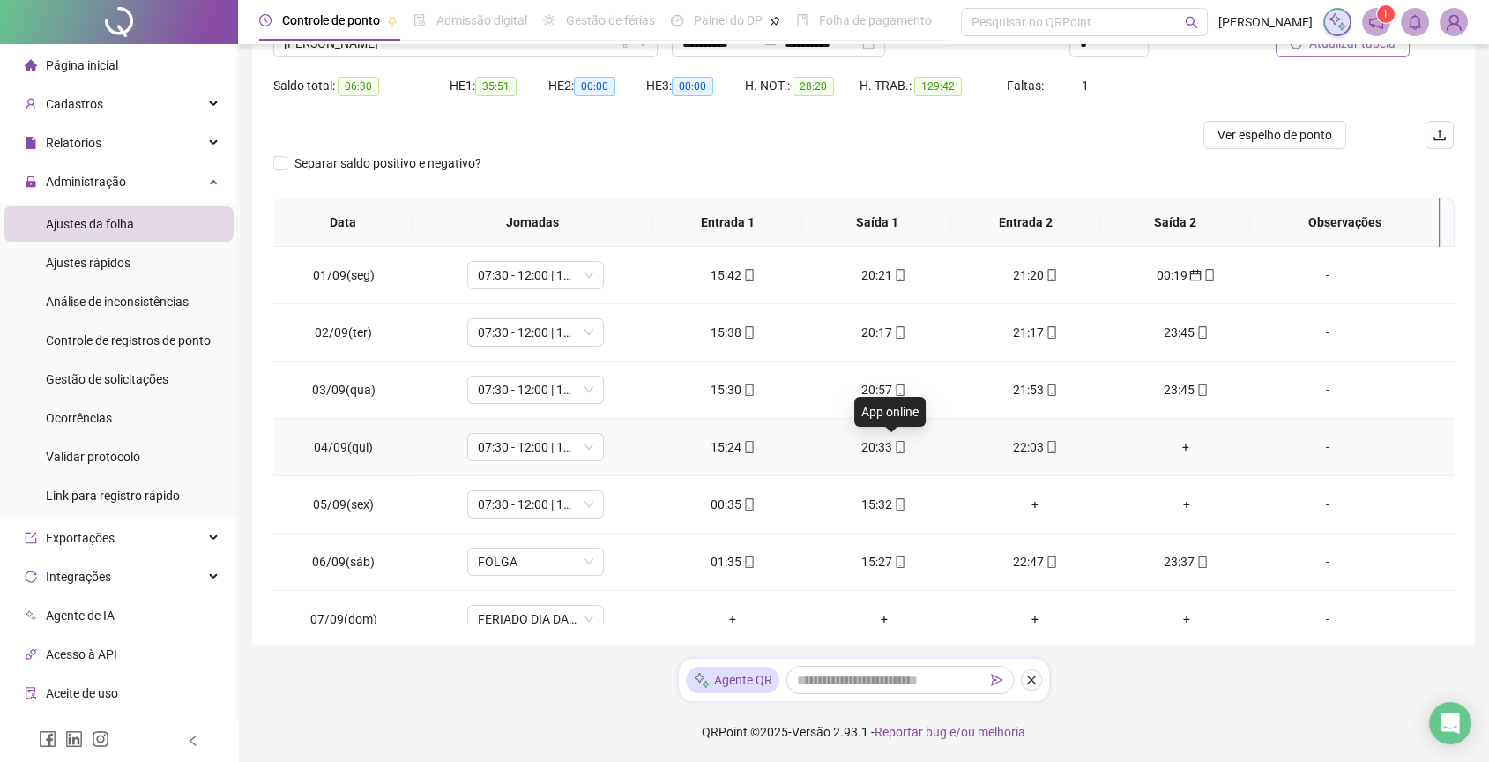
click at [902, 448] on div "20:33" at bounding box center [884, 446] width 123 height 19
type input "**********"
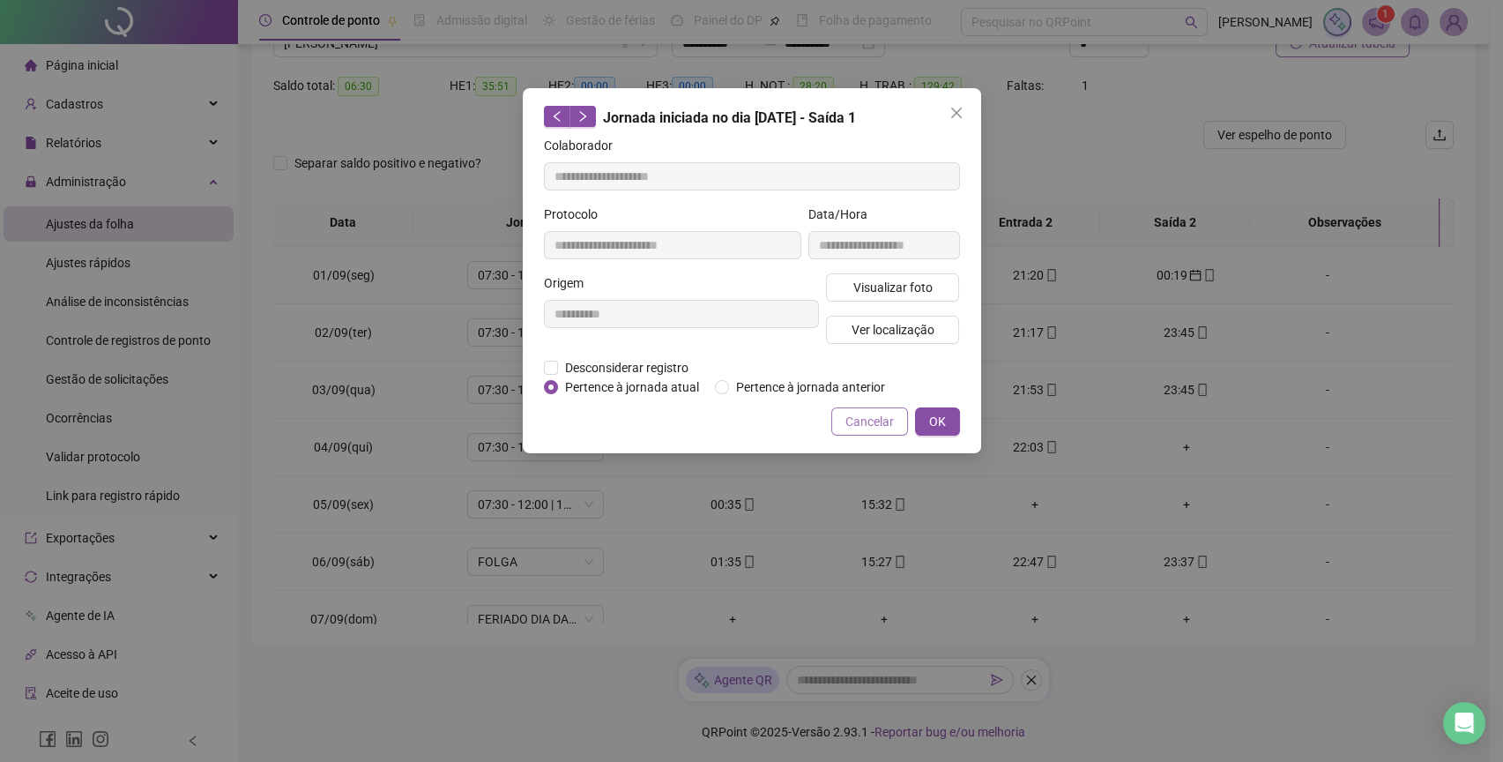
click at [884, 415] on span "Cancelar" at bounding box center [870, 421] width 48 height 19
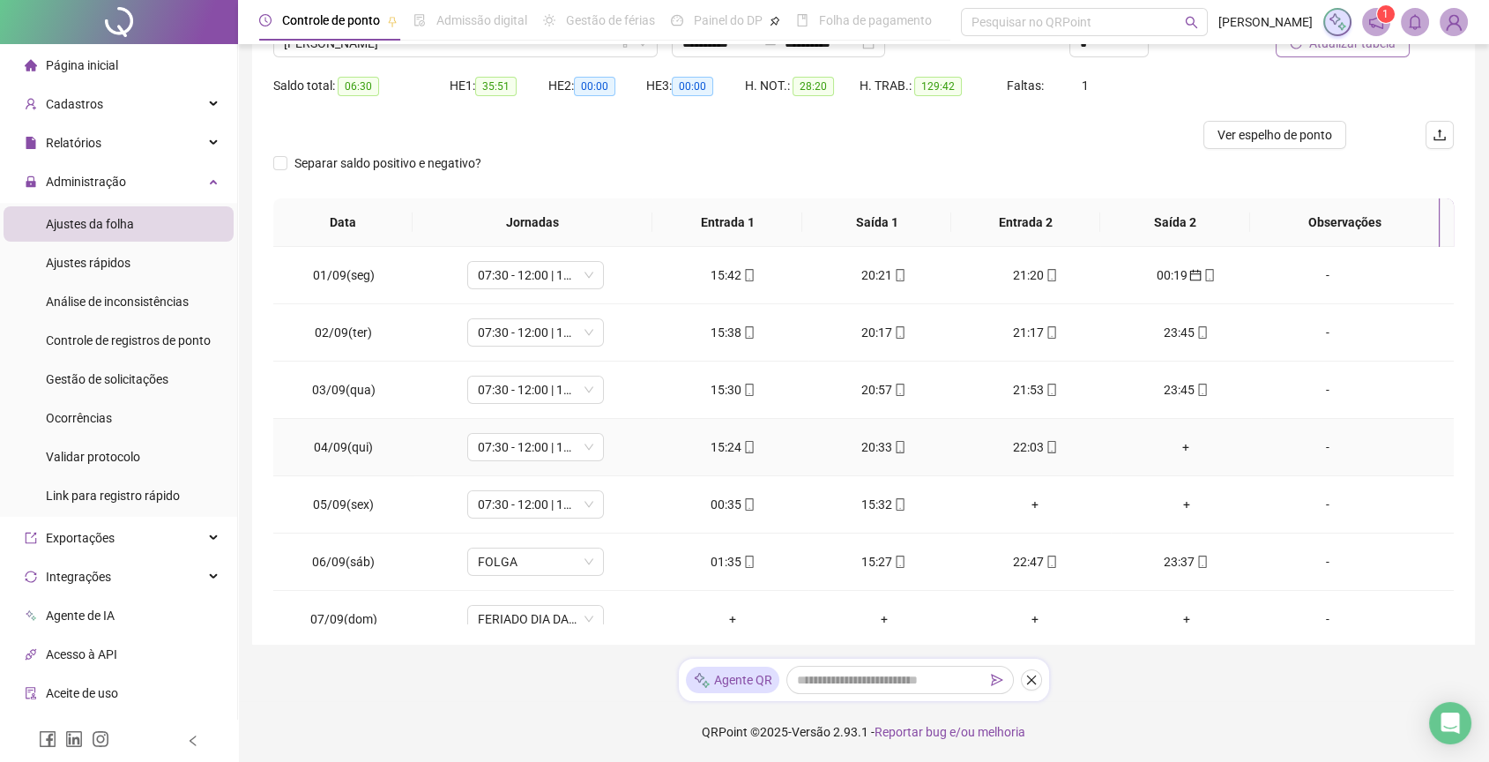
scroll to position [98, 0]
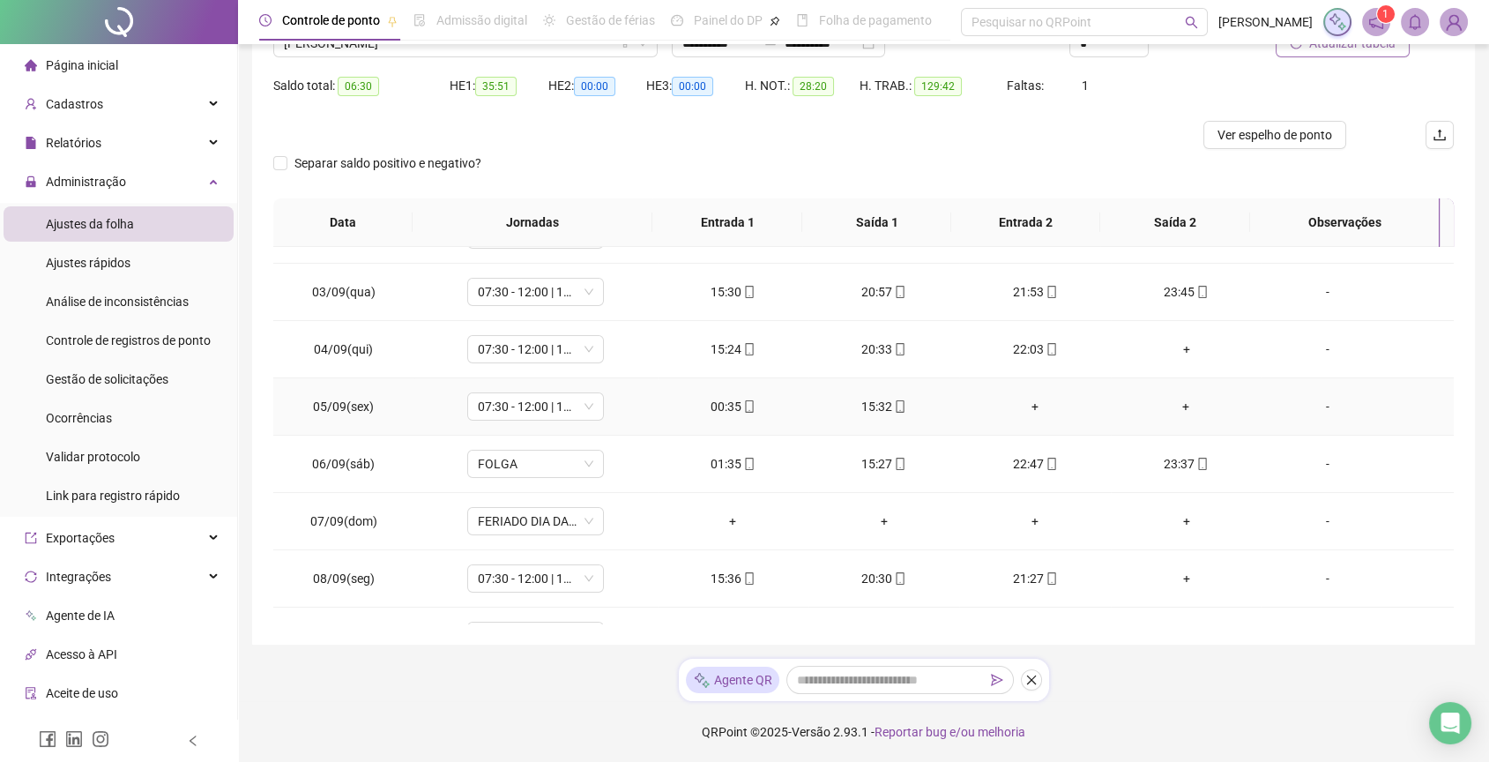
click at [721, 407] on div "00:35" at bounding box center [733, 406] width 123 height 19
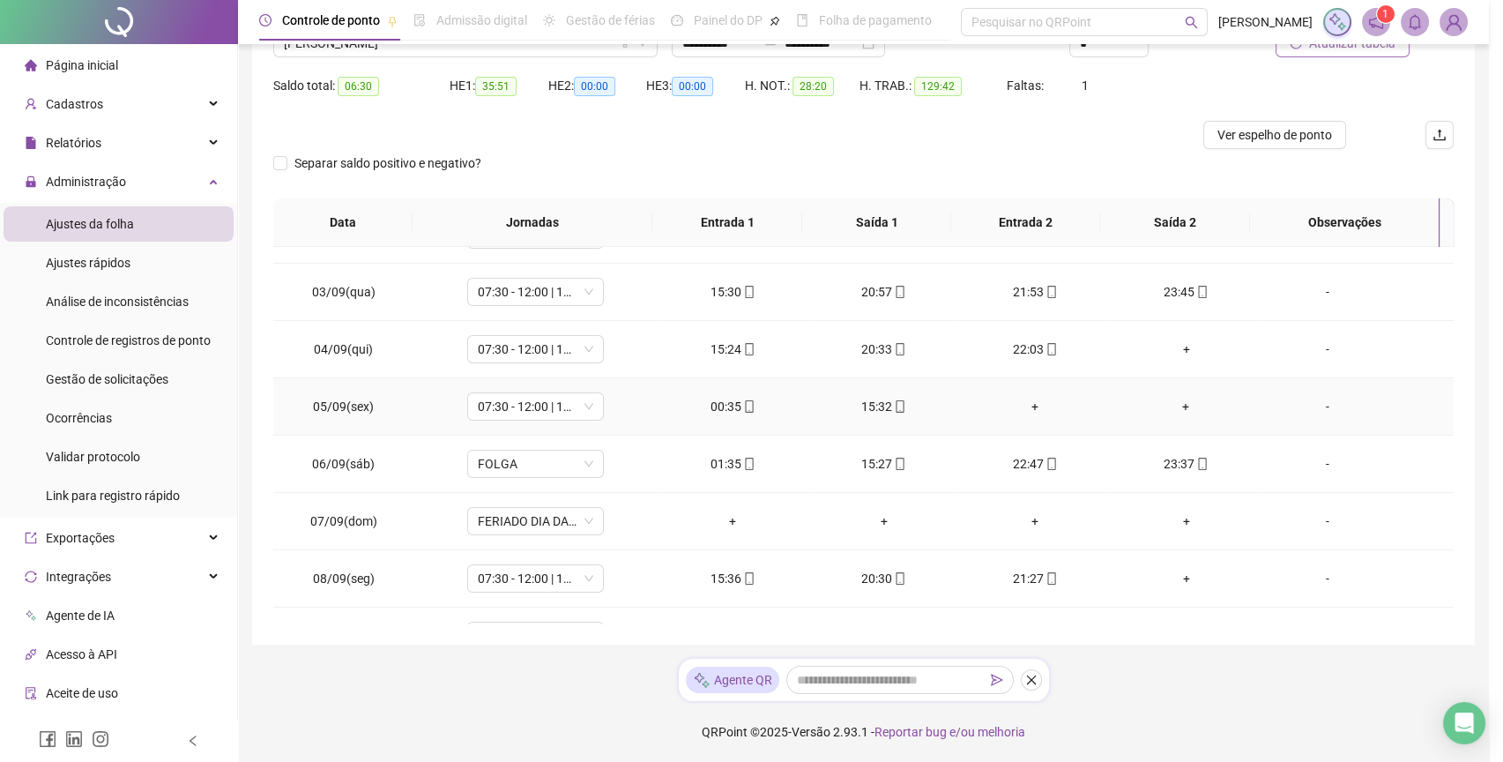
type input "**********"
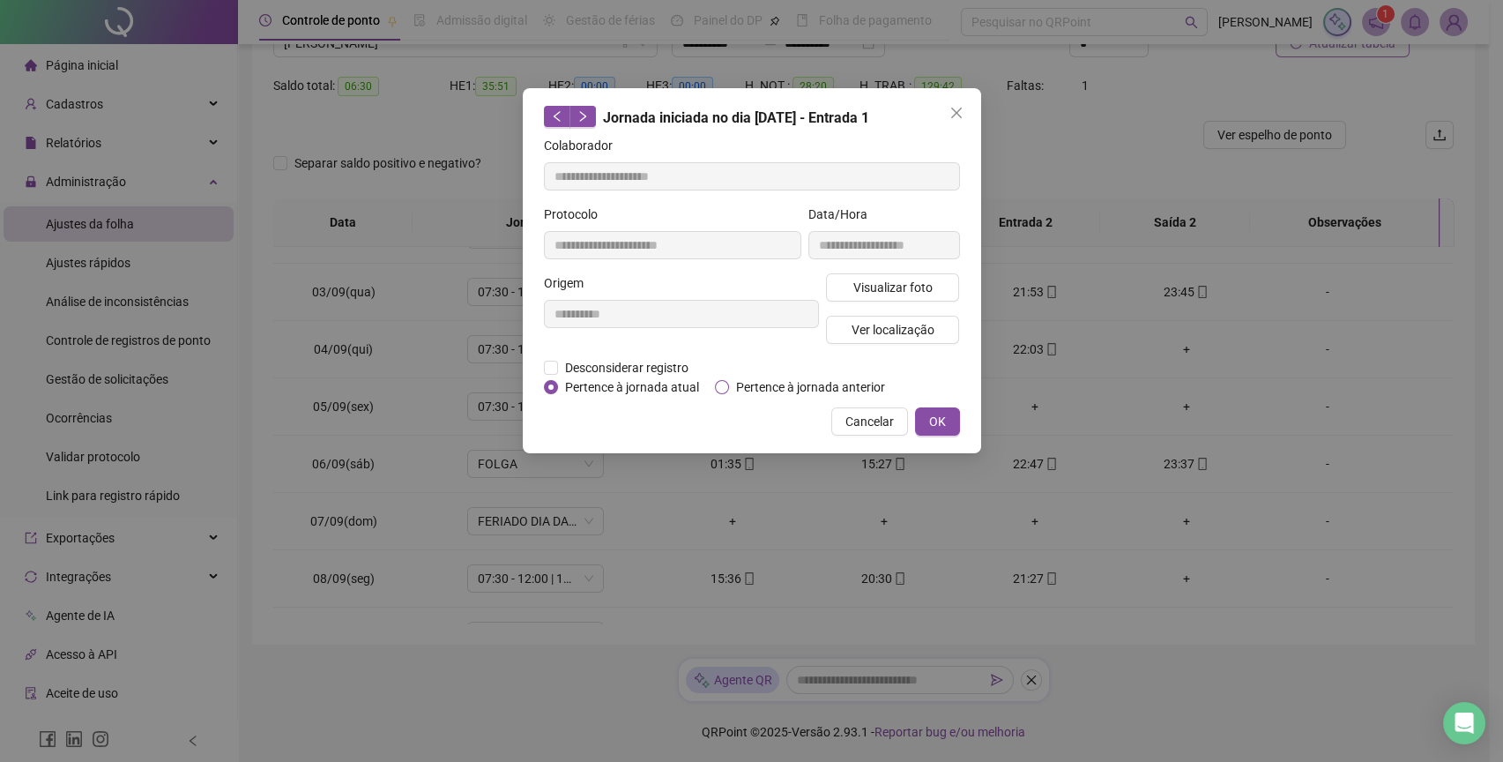
click at [792, 386] on span "Pertence à jornada anterior" at bounding box center [810, 386] width 163 height 19
click at [921, 408] on button "OK" at bounding box center [937, 421] width 45 height 28
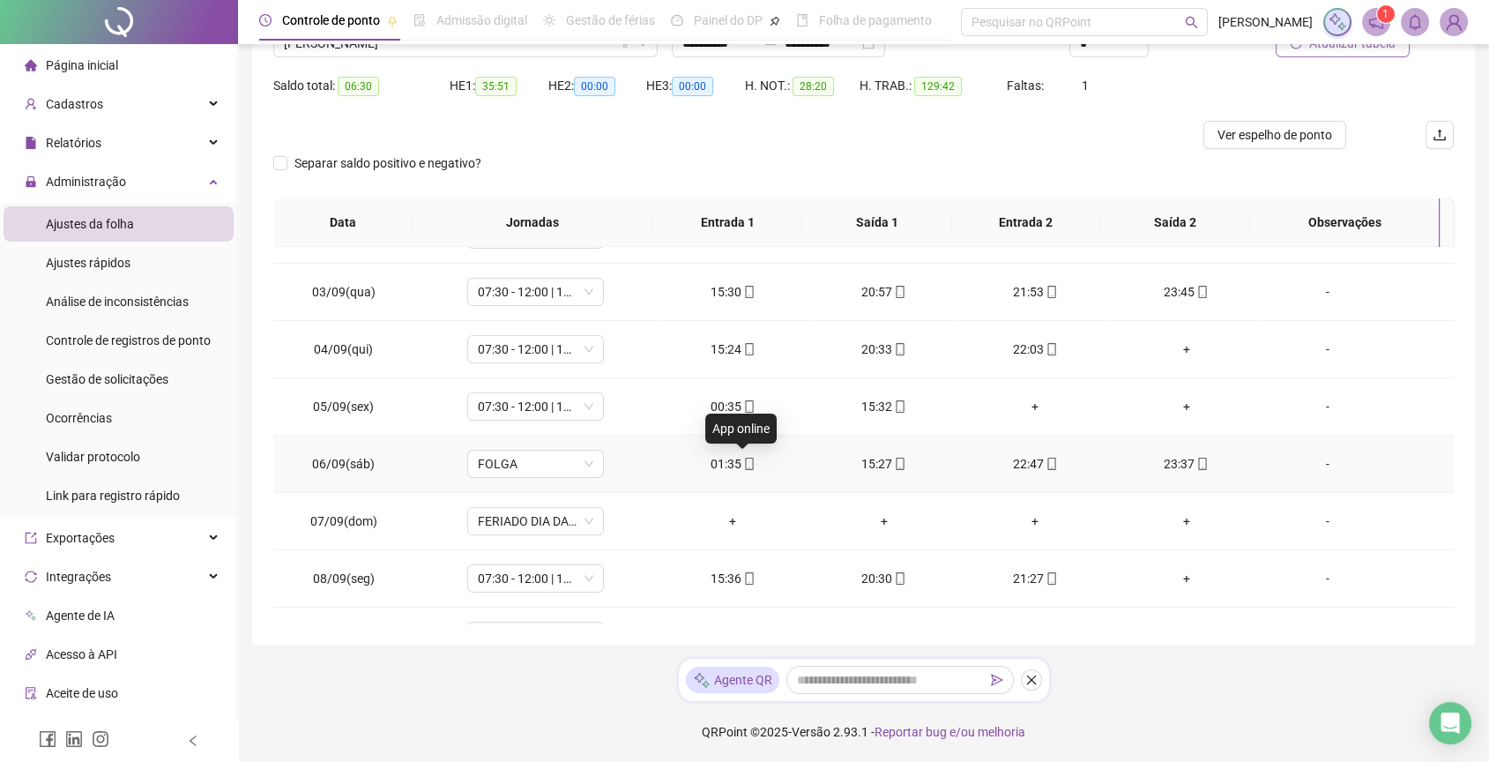
click at [743, 464] on icon "mobile" at bounding box center [749, 464] width 12 height 12
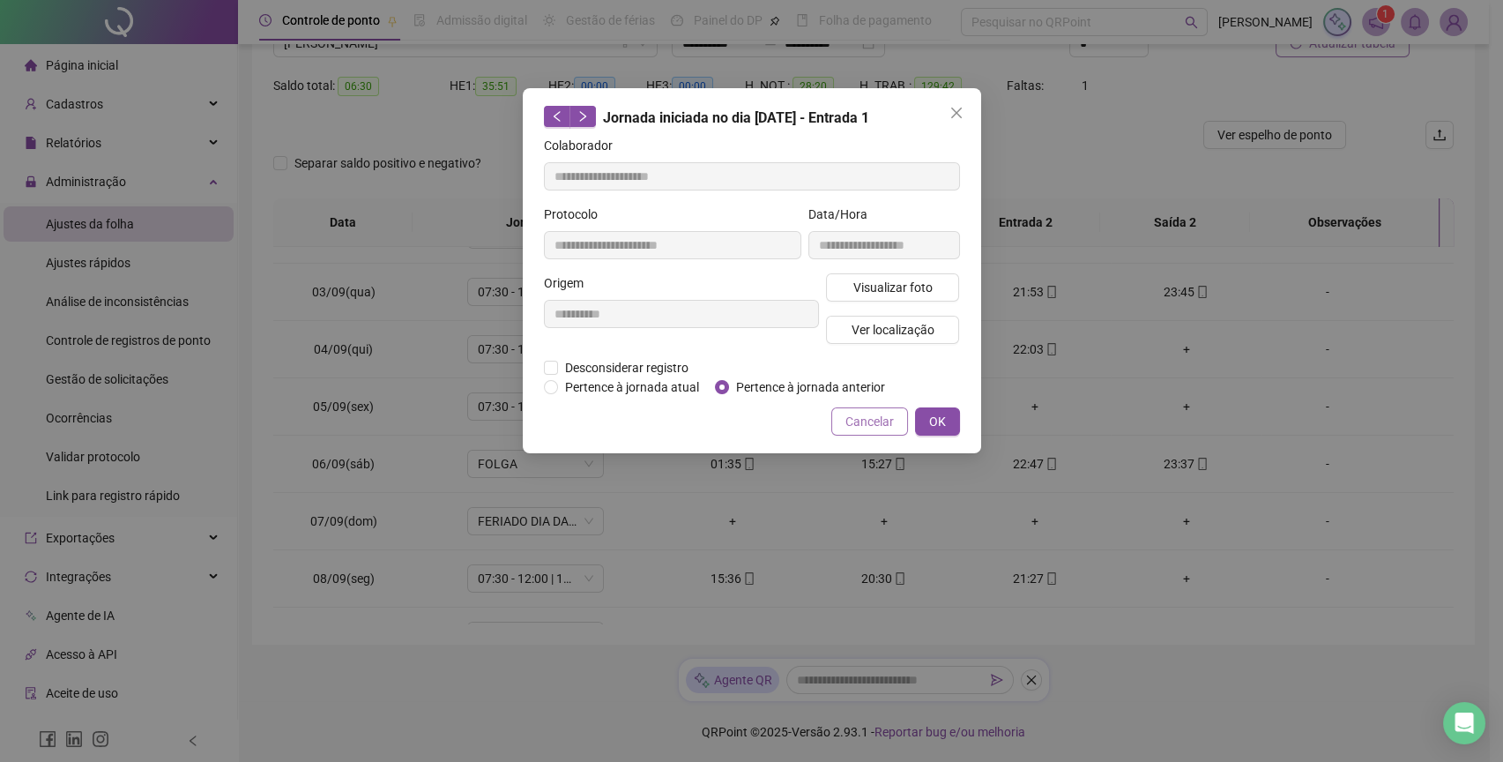
type input "**********"
click at [809, 391] on span "Pertence à jornada anterior" at bounding box center [810, 386] width 163 height 19
click at [955, 424] on button "OK" at bounding box center [937, 421] width 45 height 28
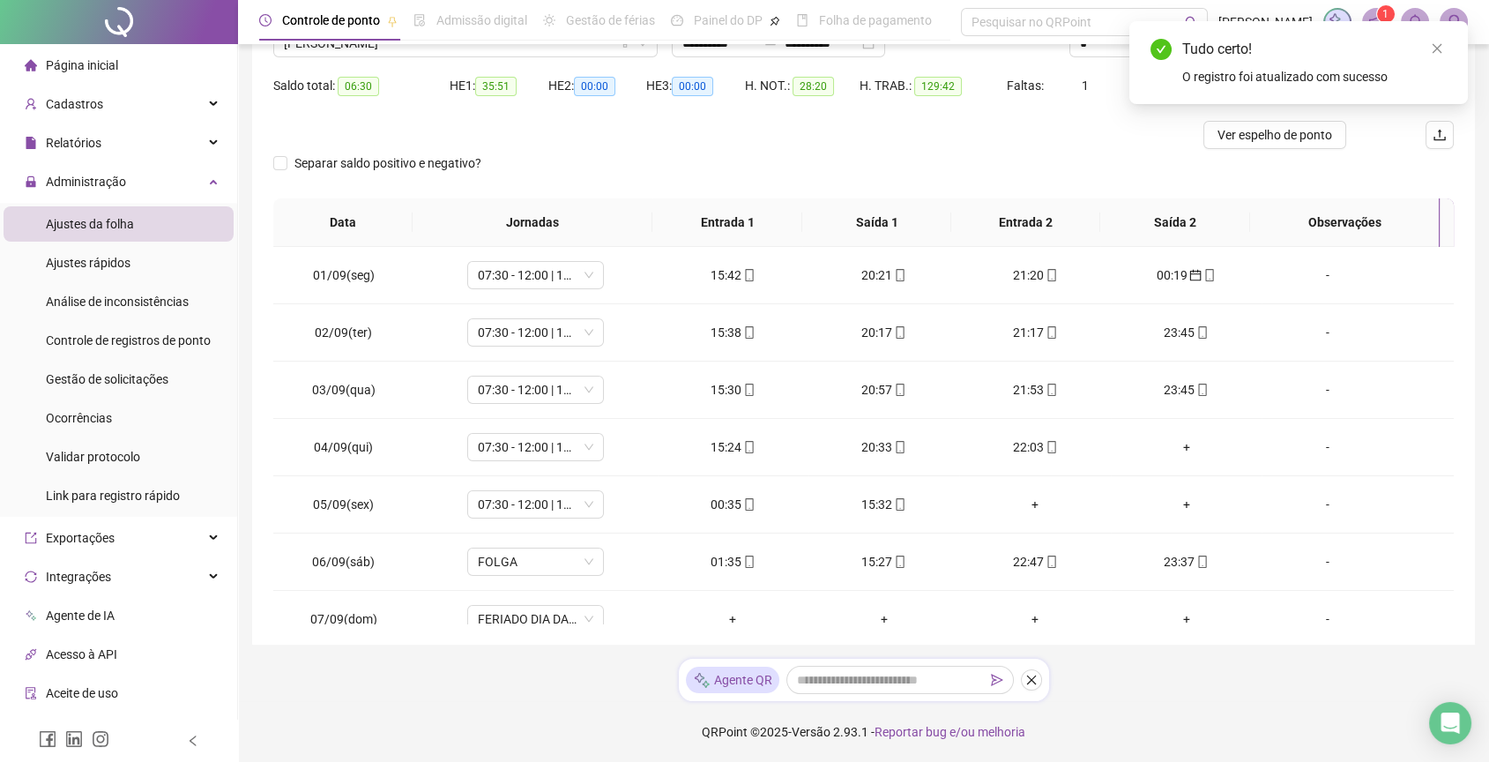
scroll to position [0, 0]
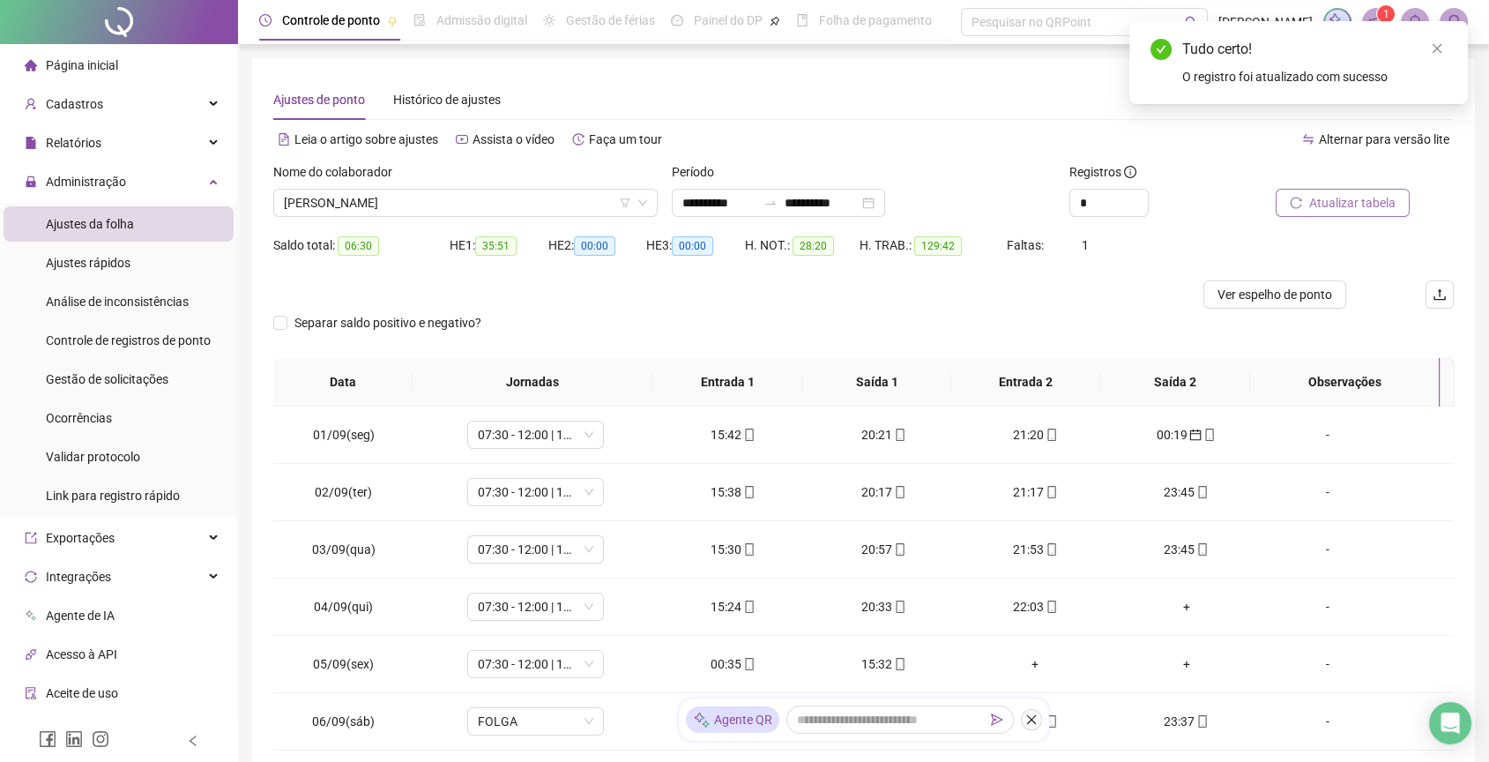
click at [1344, 198] on span "Atualizar tabela" at bounding box center [1352, 202] width 86 height 19
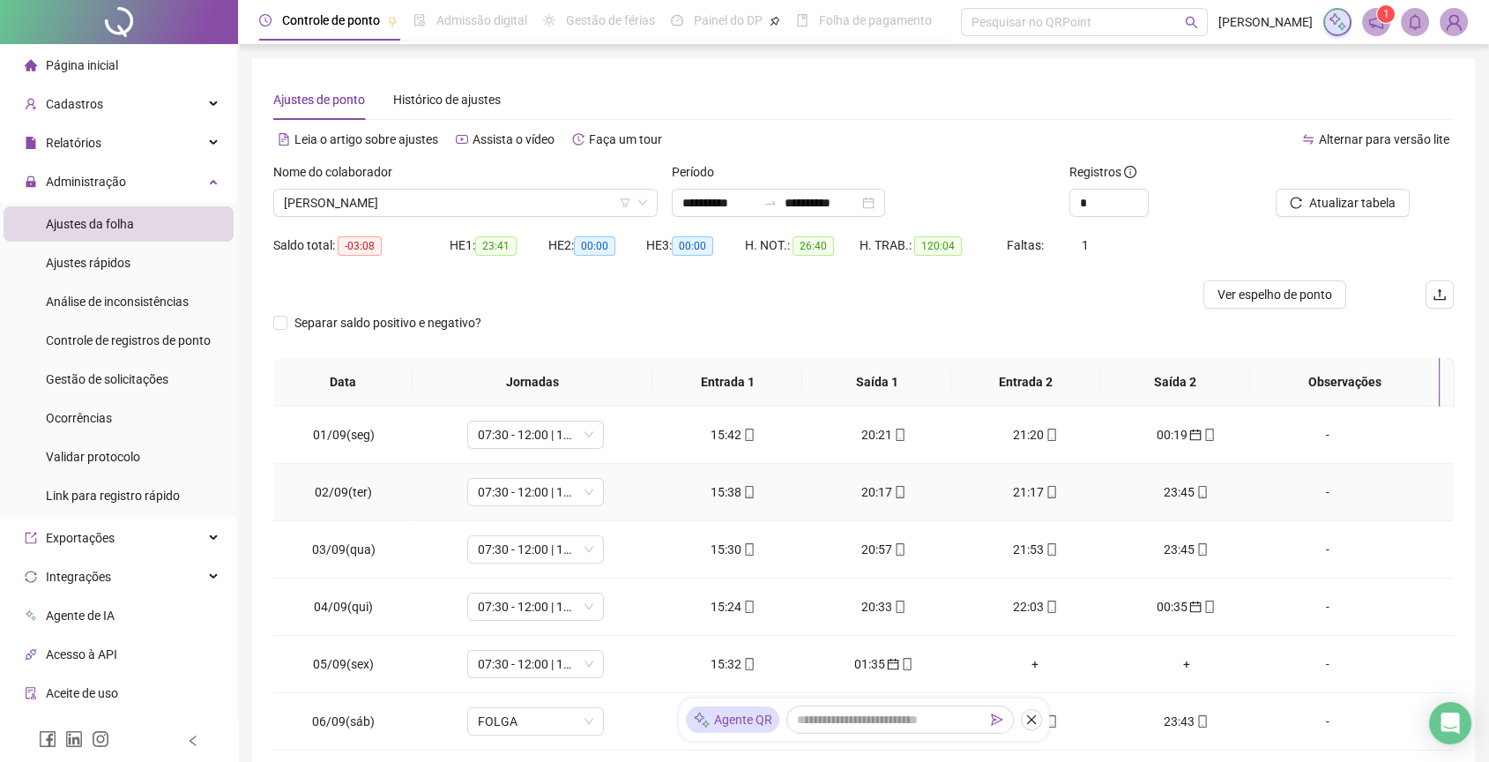
scroll to position [196, 0]
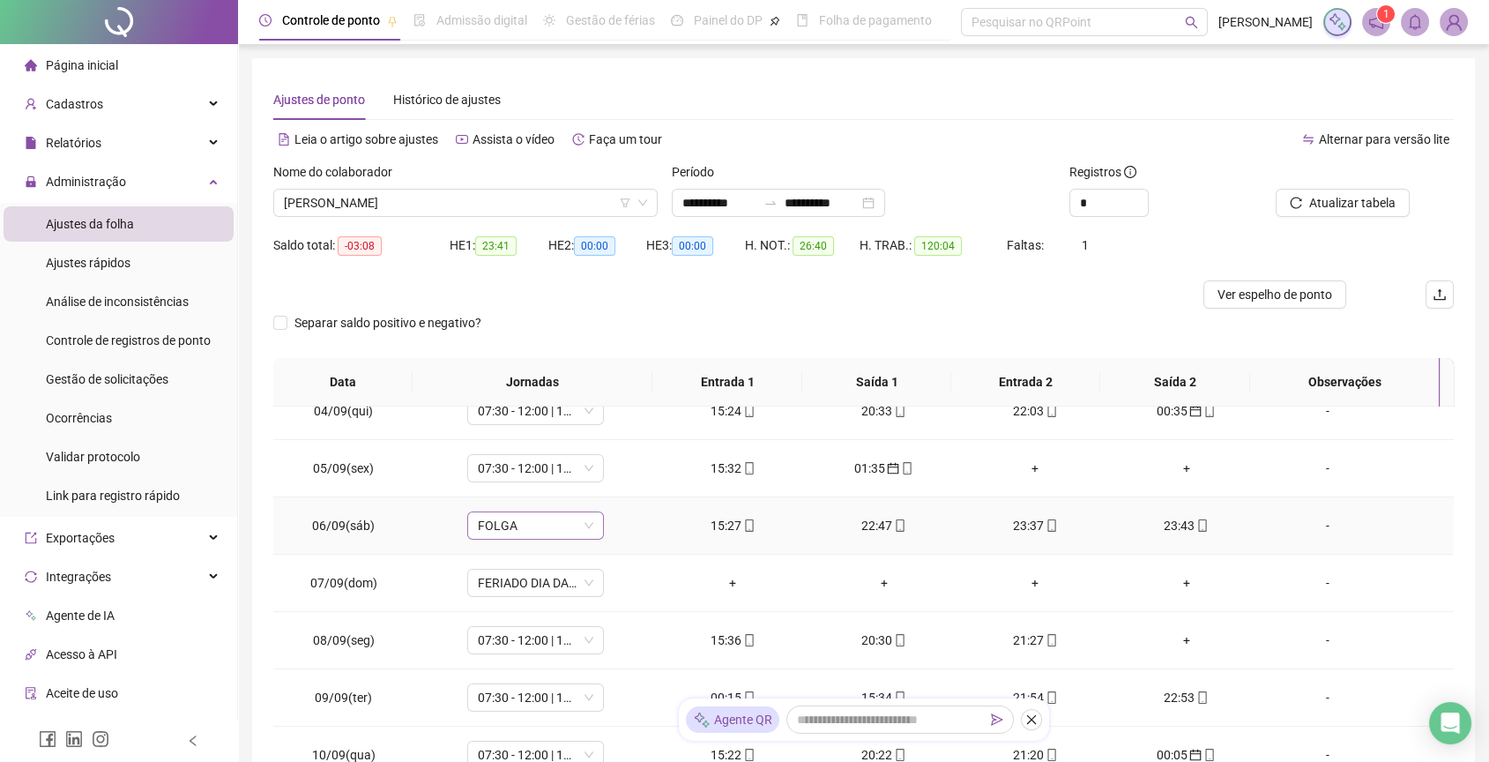
click at [576, 517] on span "FOLGA" at bounding box center [536, 525] width 116 height 26
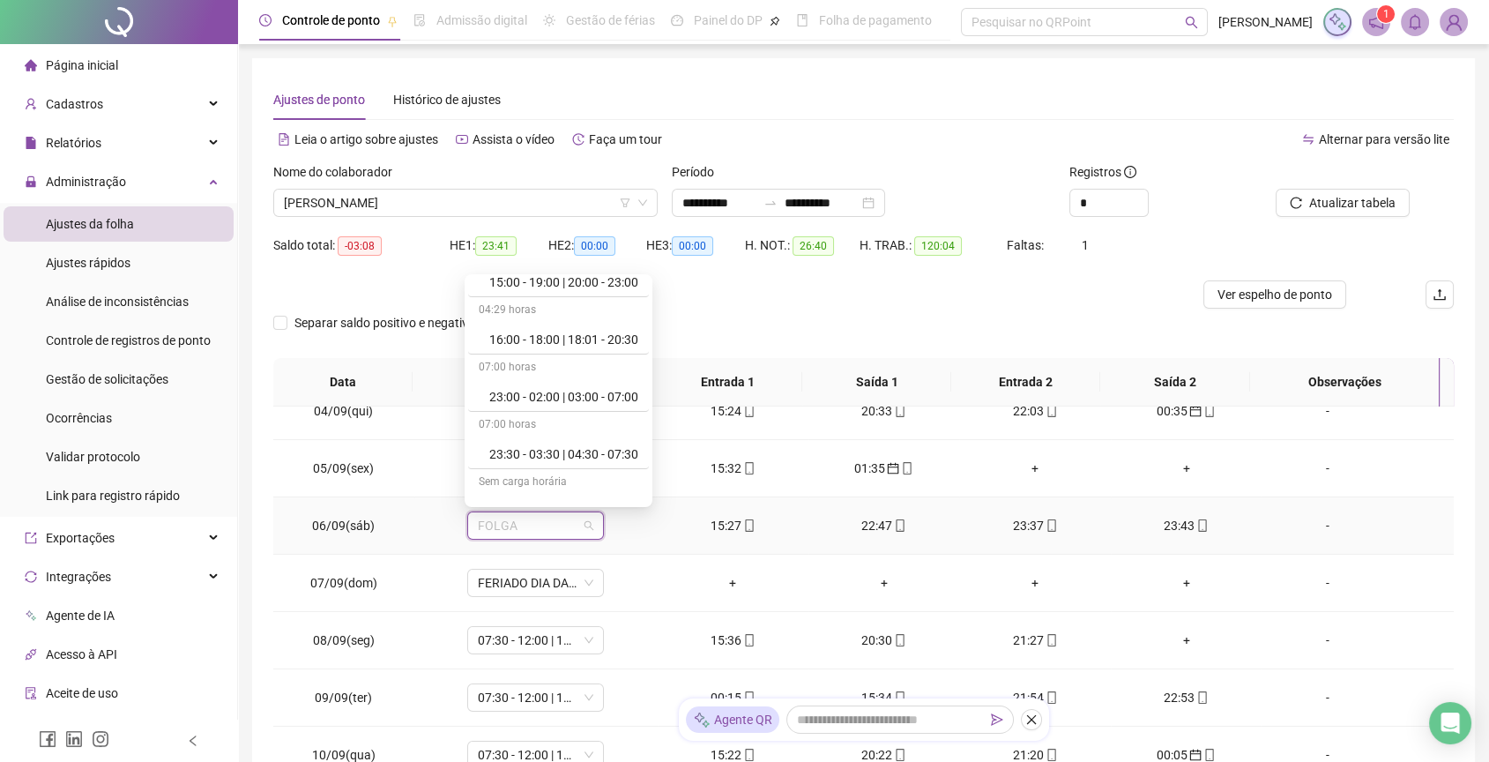
scroll to position [882, 0]
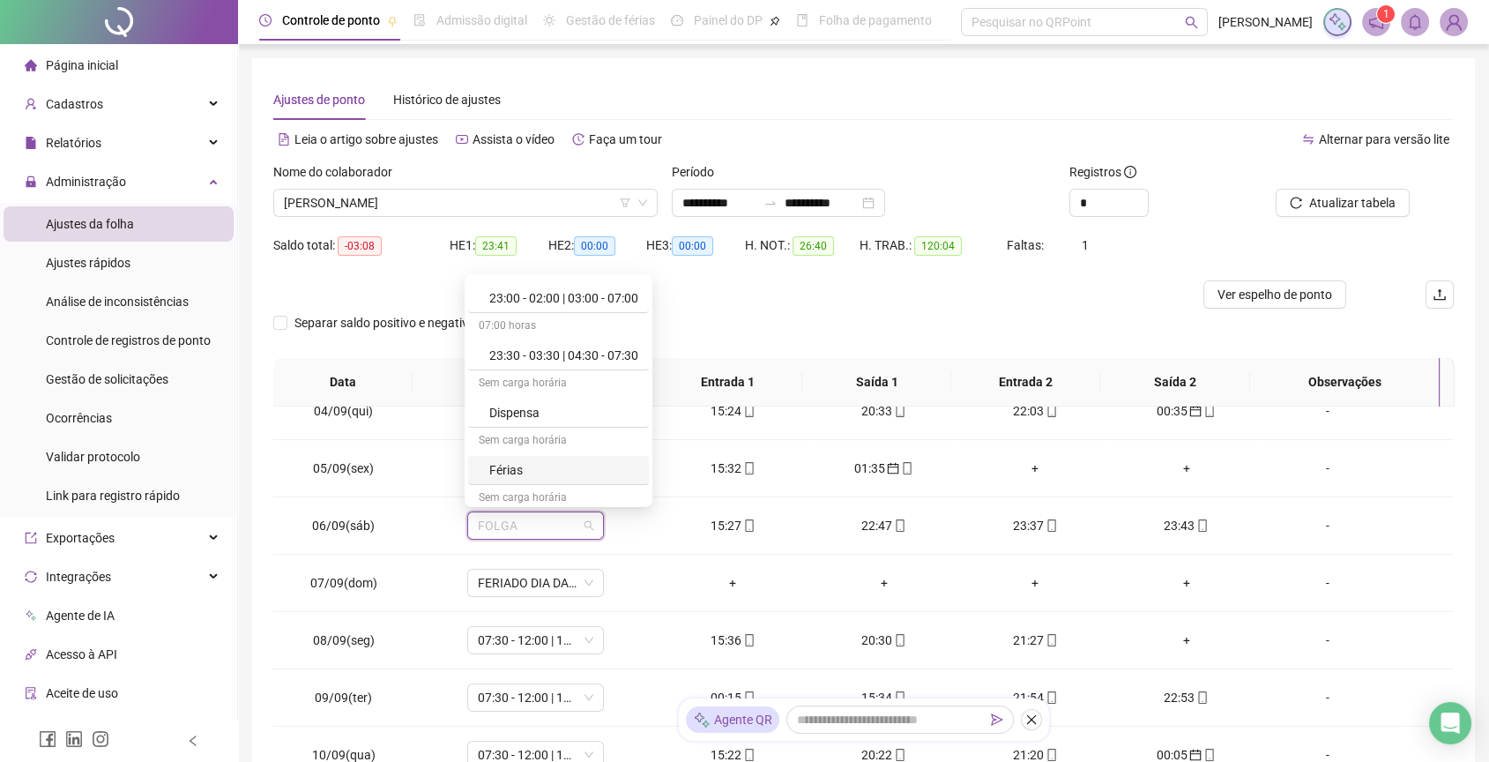
click at [742, 316] on div "Separar saldo positivo e negativo?" at bounding box center [863, 333] width 1181 height 49
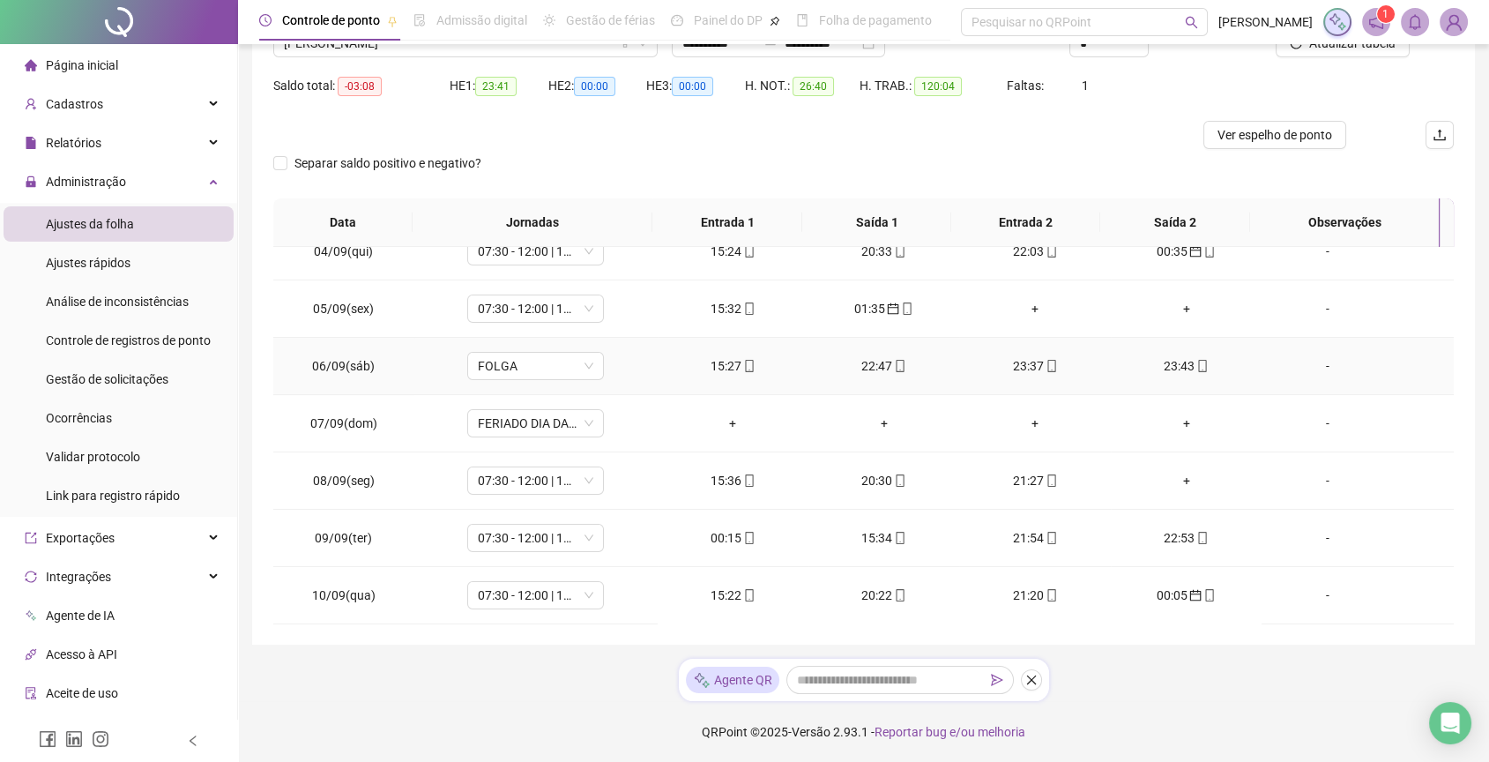
scroll to position [0, 0]
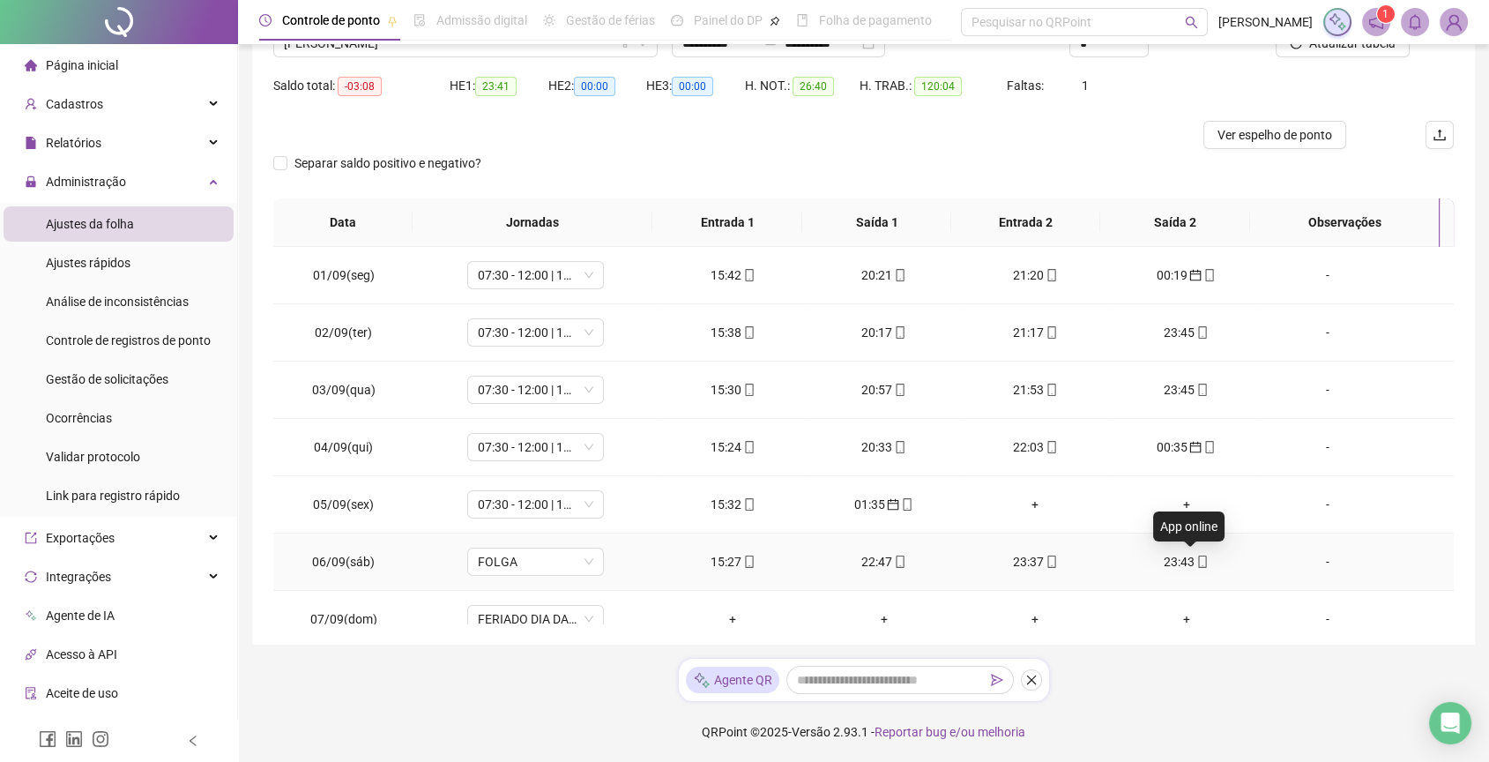
click at [1197, 561] on icon "mobile" at bounding box center [1203, 561] width 12 height 12
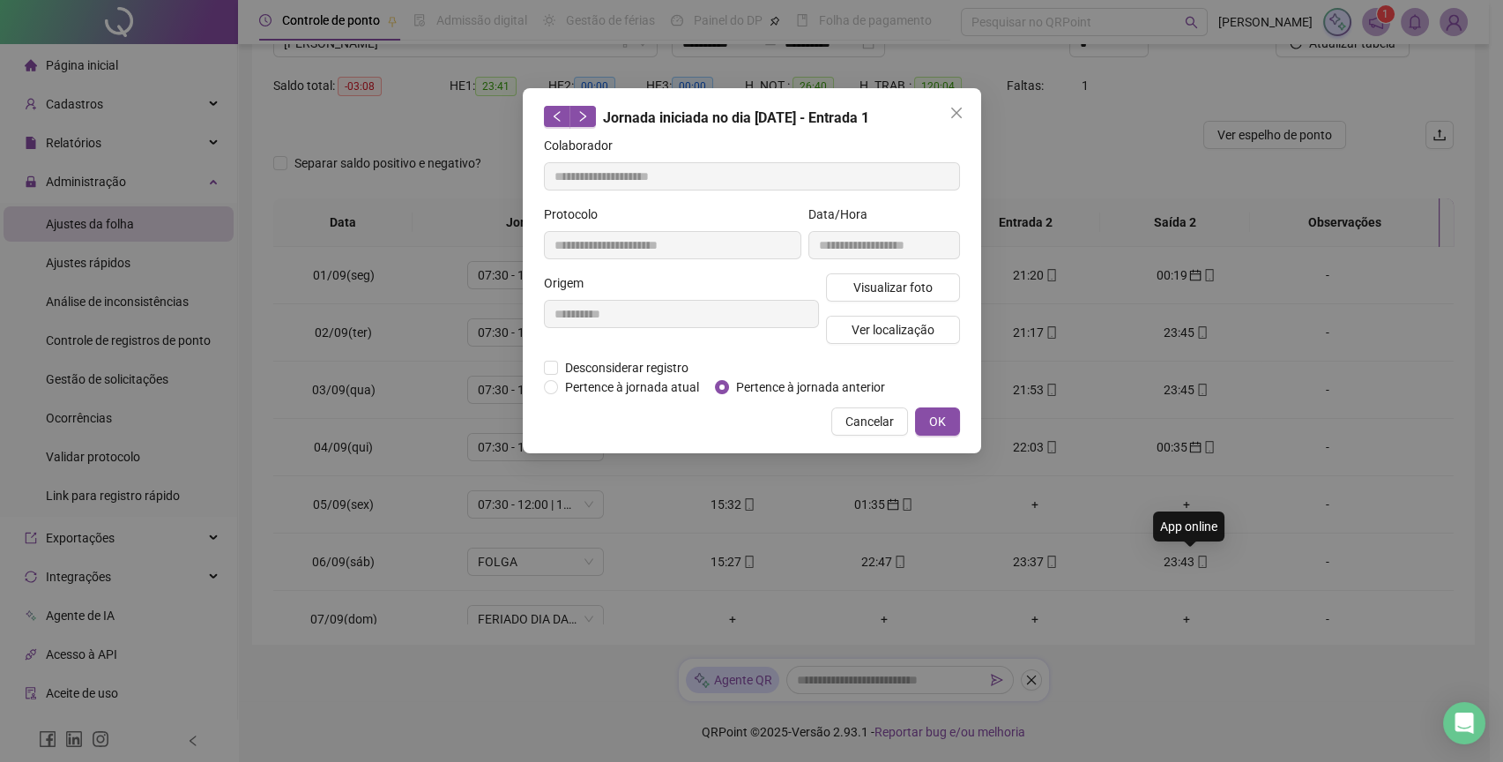
type input "**********"
click at [880, 280] on span "Visualizar foto" at bounding box center [892, 287] width 79 height 19
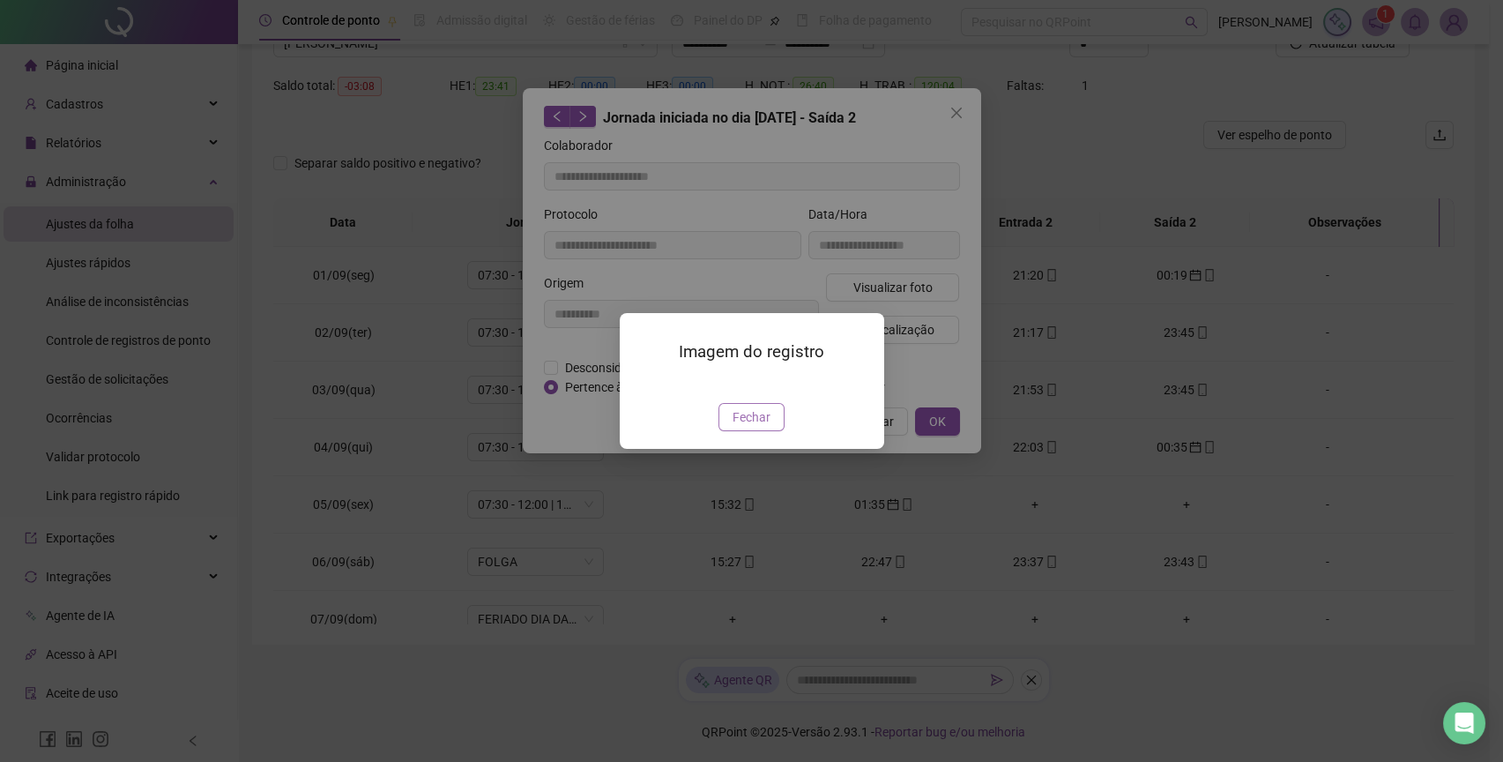
click at [779, 431] on button "Fechar" at bounding box center [752, 417] width 66 height 28
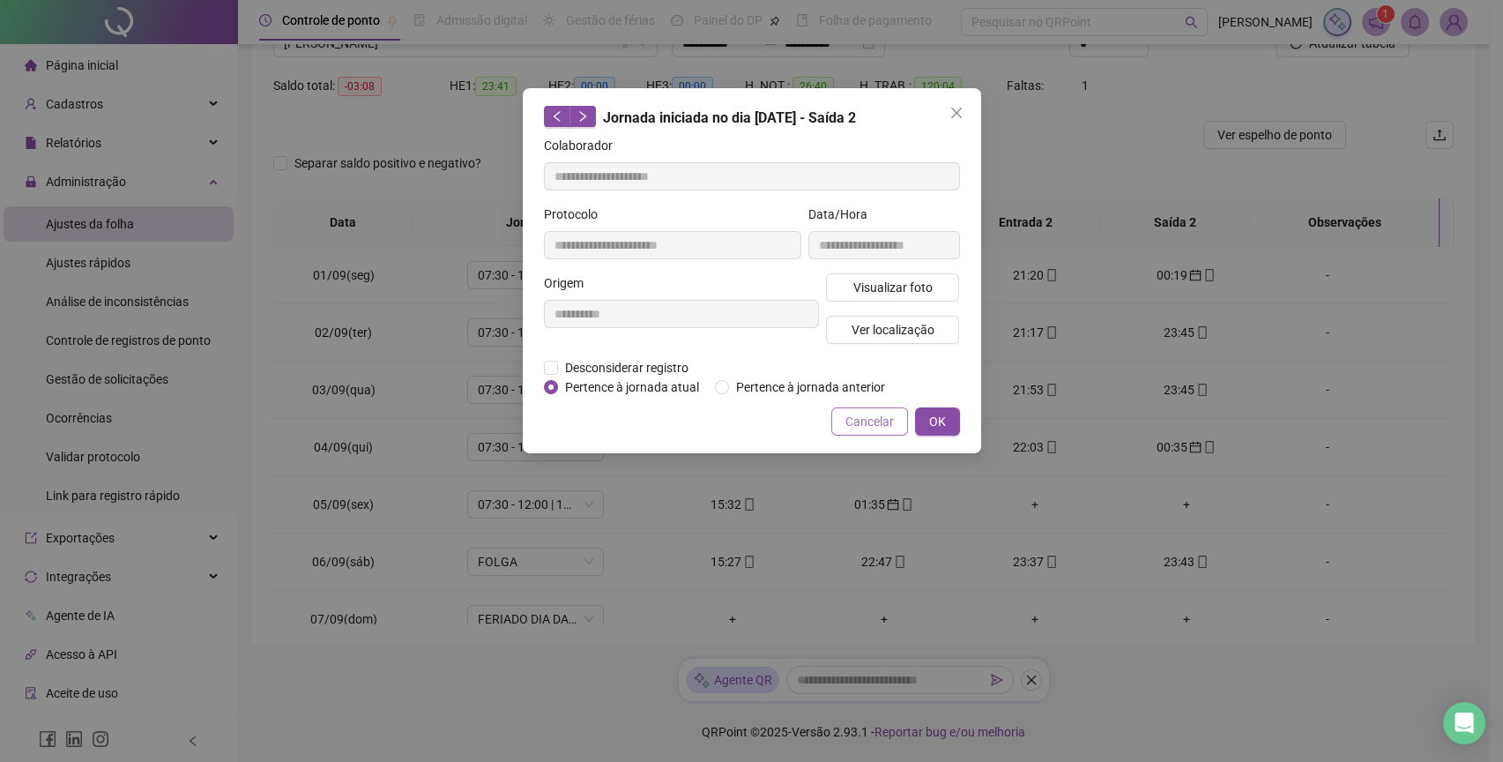
click at [886, 418] on span "Cancelar" at bounding box center [870, 421] width 48 height 19
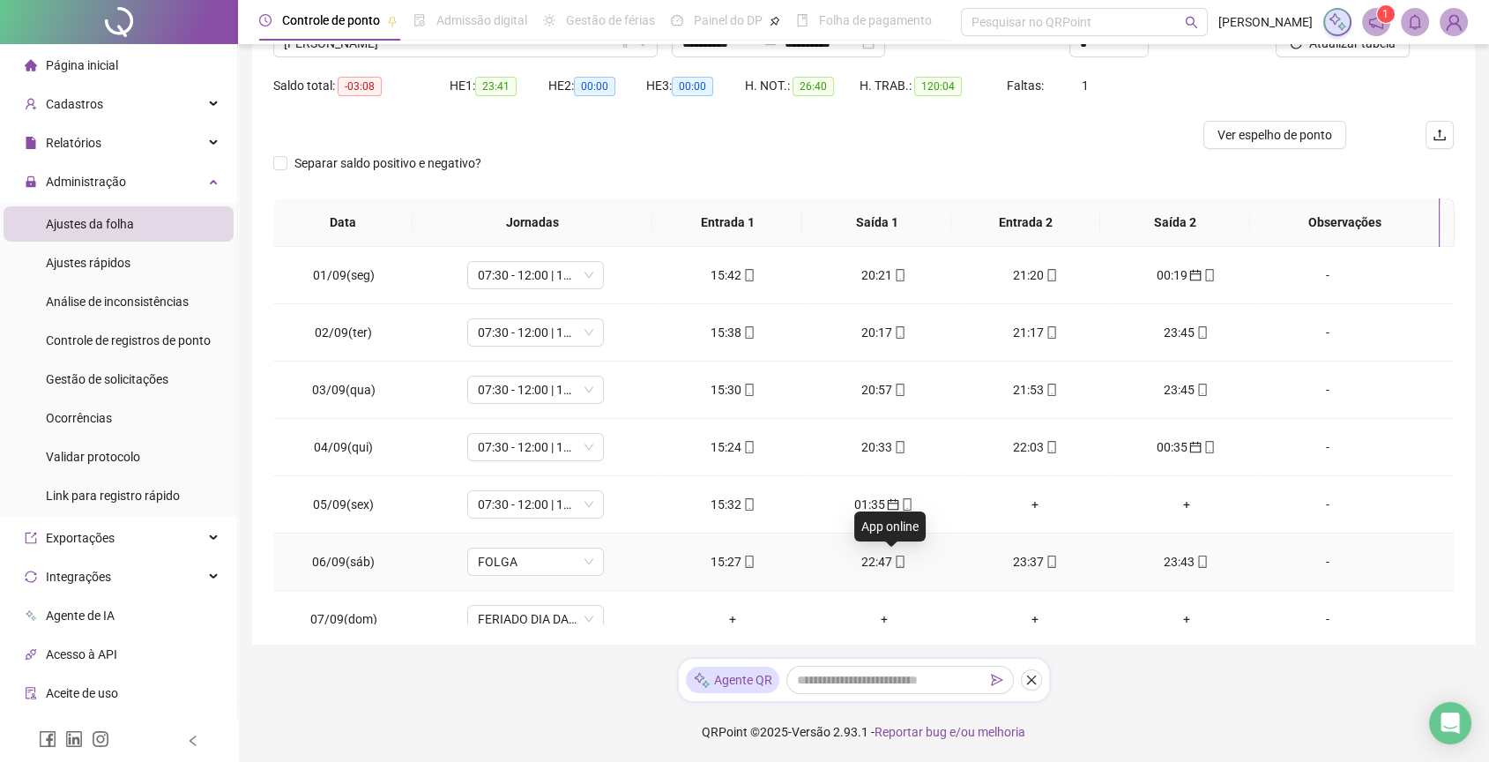
click at [894, 562] on icon "mobile" at bounding box center [900, 561] width 12 height 12
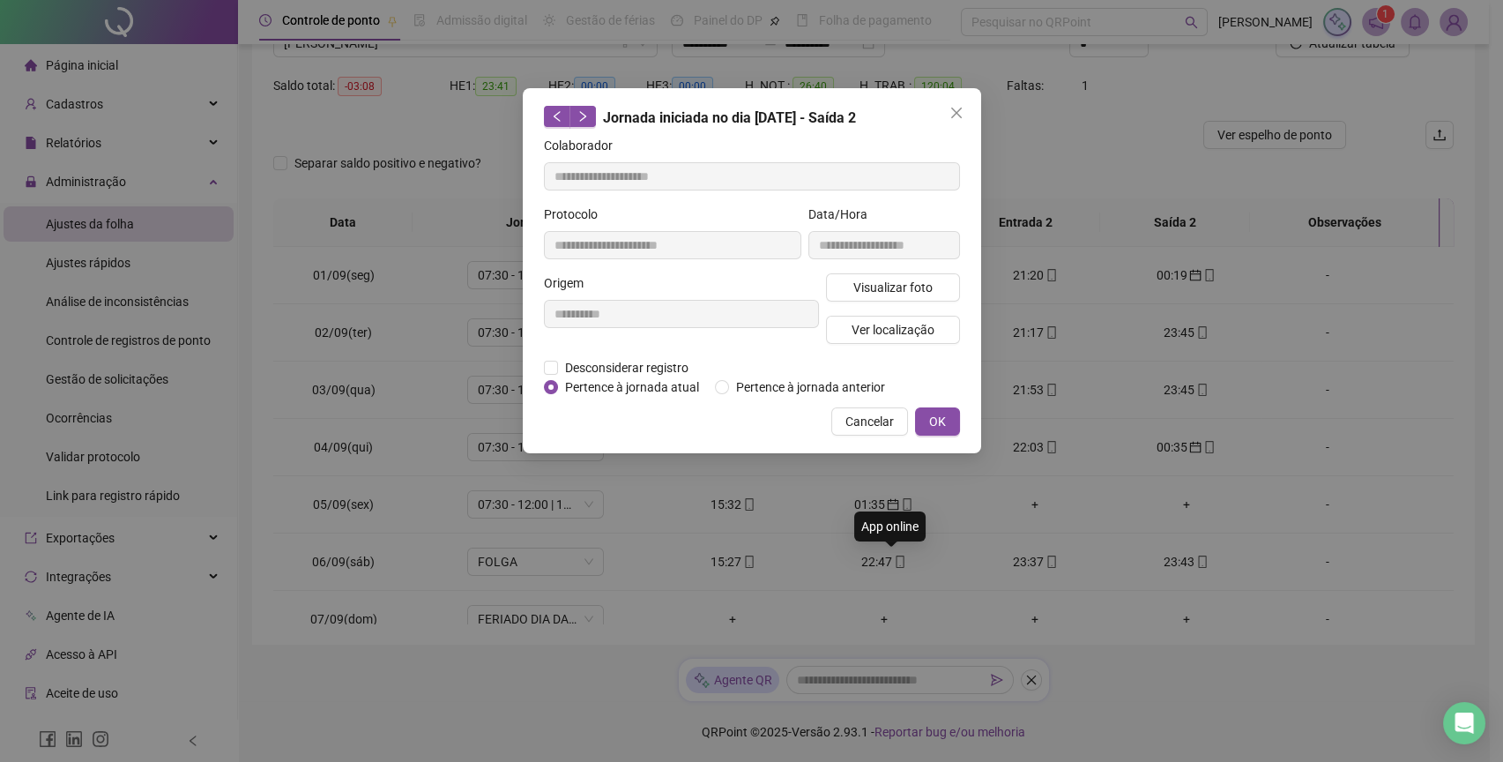
type input "**********"
click at [922, 283] on span "Visualizar foto" at bounding box center [892, 287] width 79 height 19
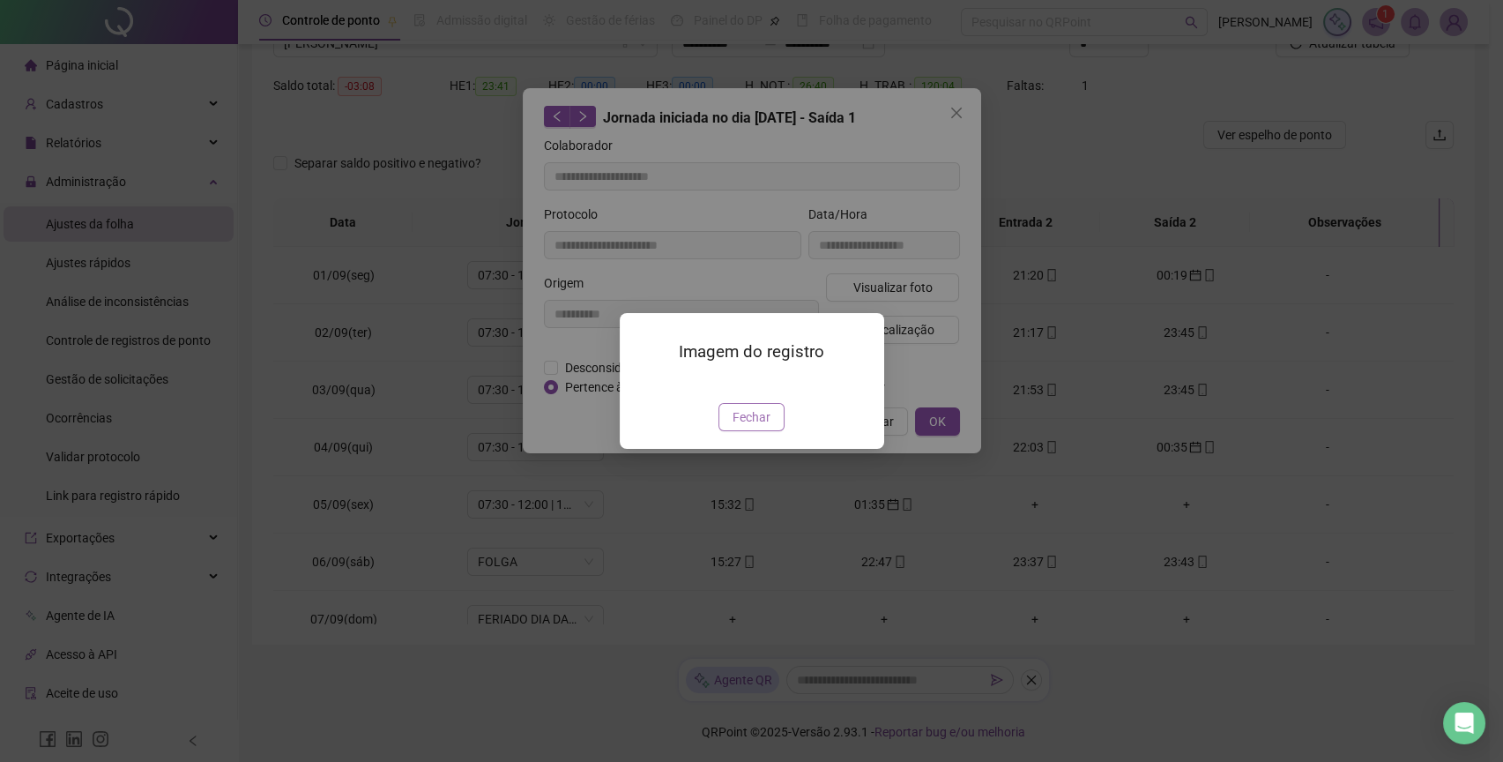
click at [747, 431] on button "Fechar" at bounding box center [752, 417] width 66 height 28
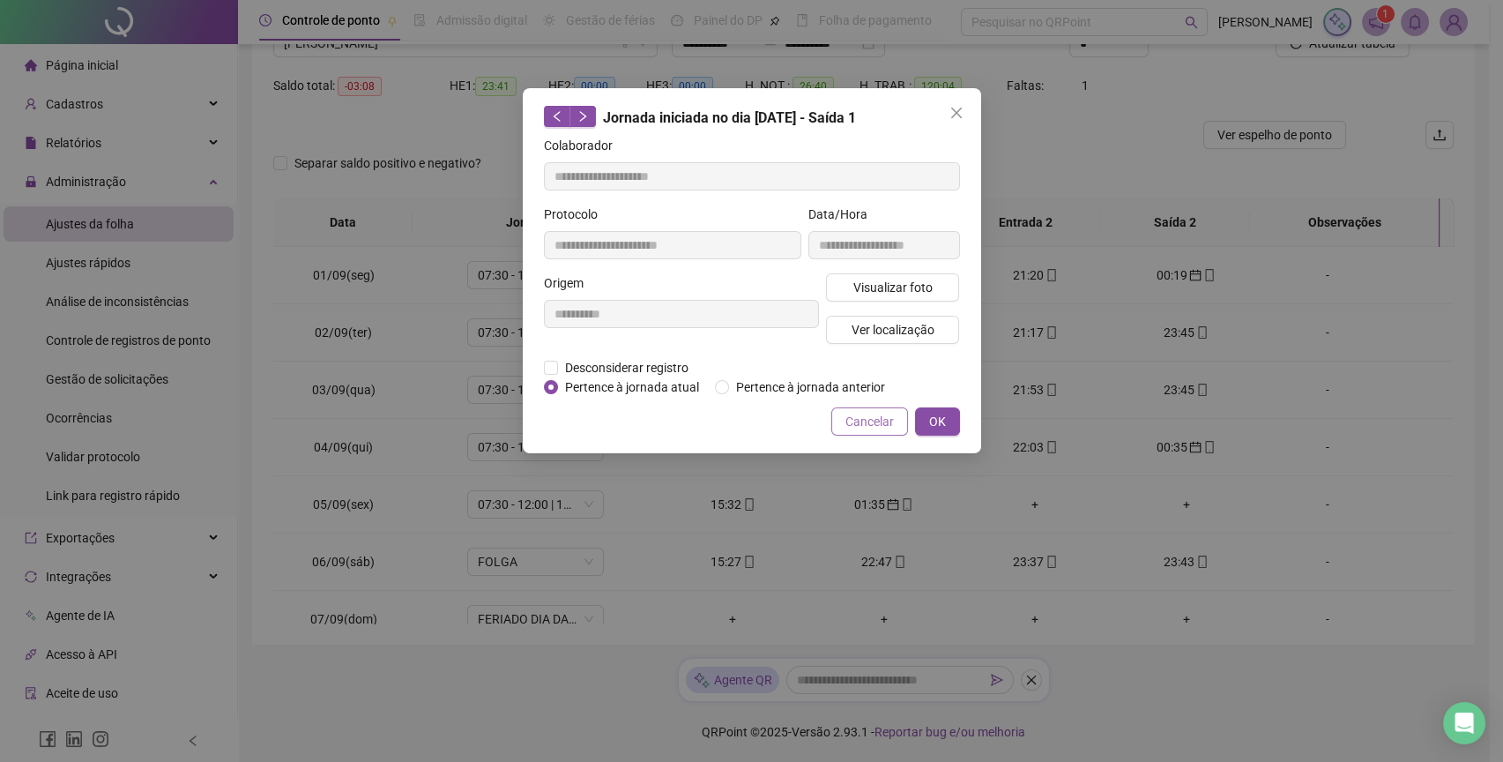
click at [861, 428] on span "Cancelar" at bounding box center [870, 421] width 48 height 19
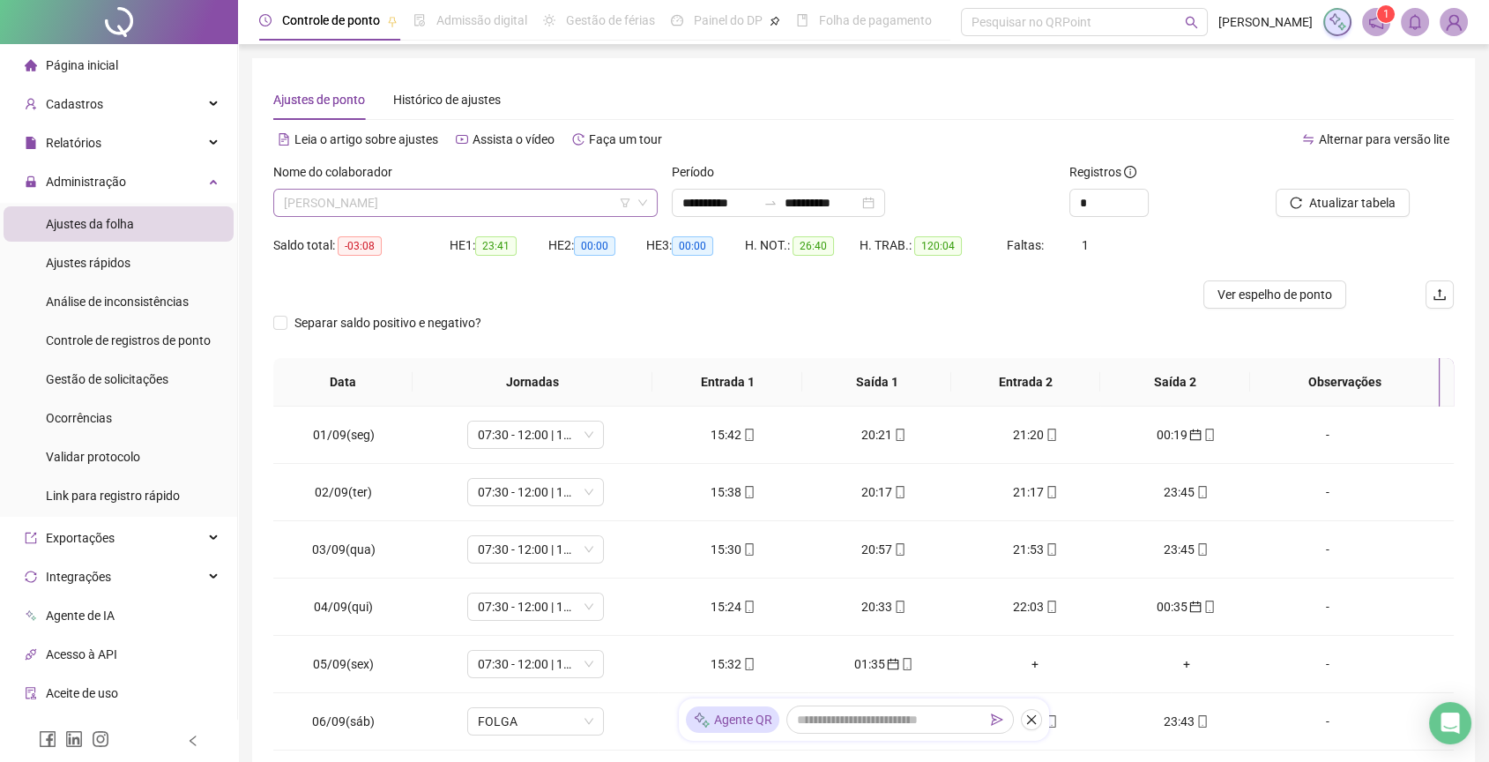
click at [465, 201] on span "[PERSON_NAME]" at bounding box center [465, 203] width 363 height 26
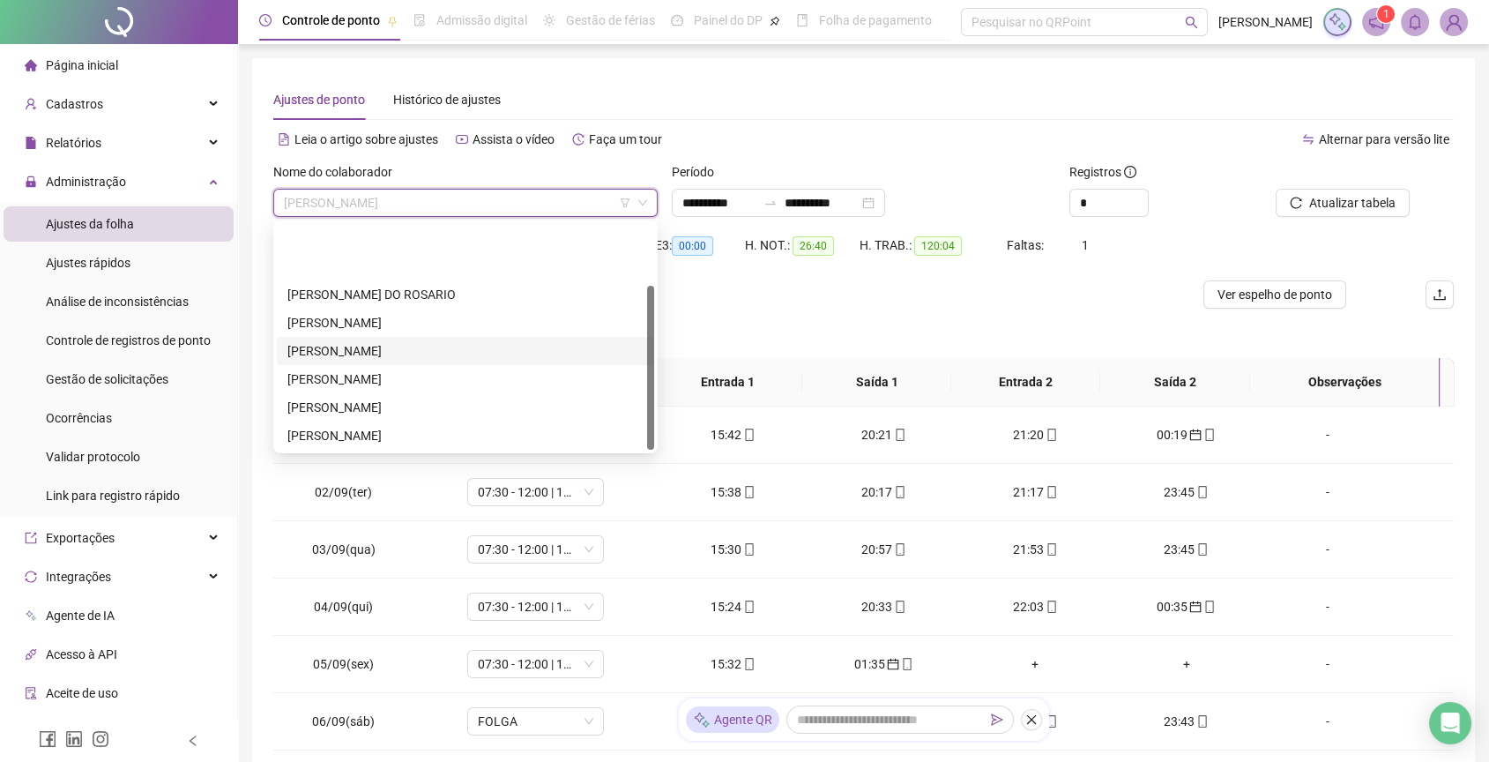
scroll to position [85, 0]
click at [399, 400] on div "[PERSON_NAME]" at bounding box center [465, 407] width 356 height 19
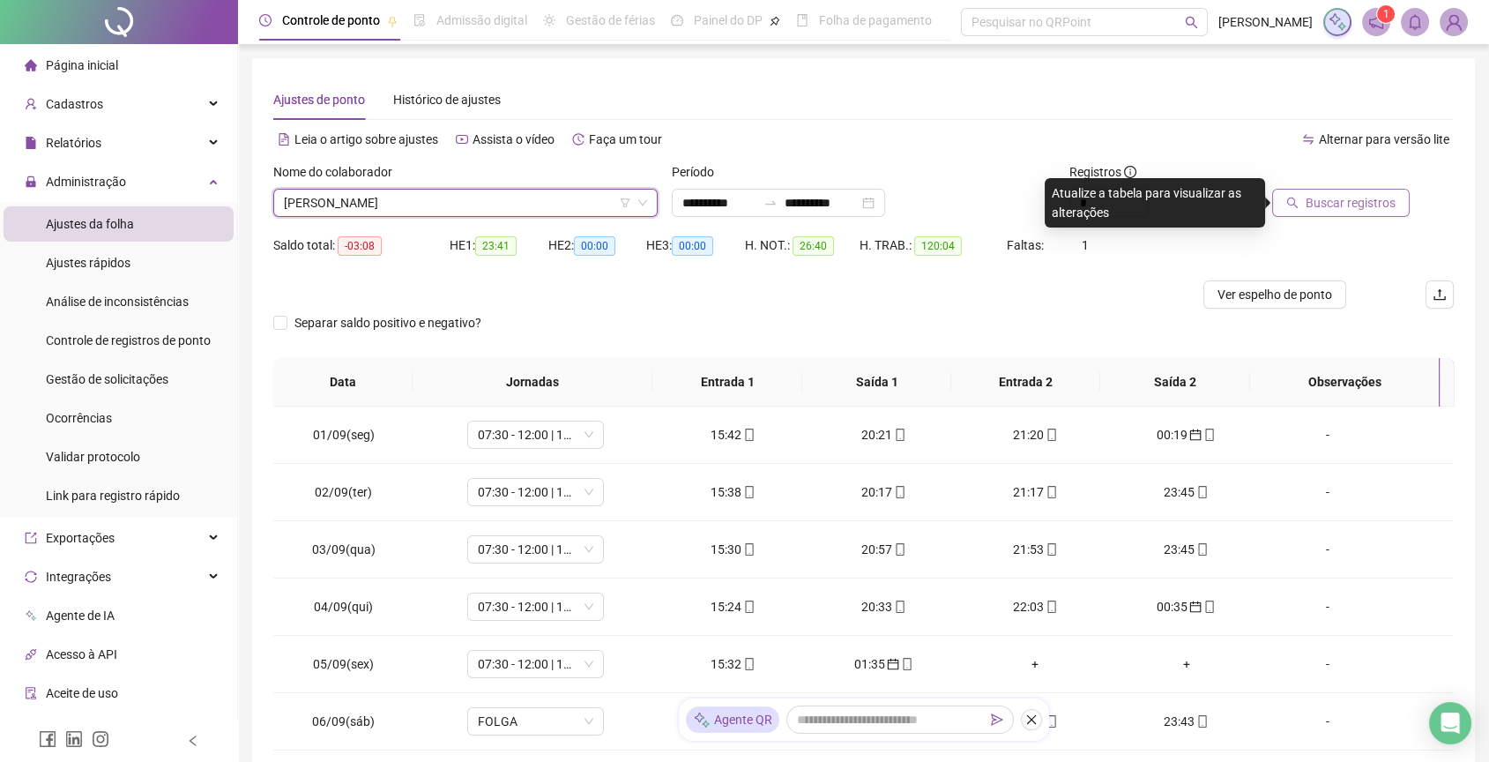
click at [1324, 203] on span "Buscar registros" at bounding box center [1351, 202] width 90 height 19
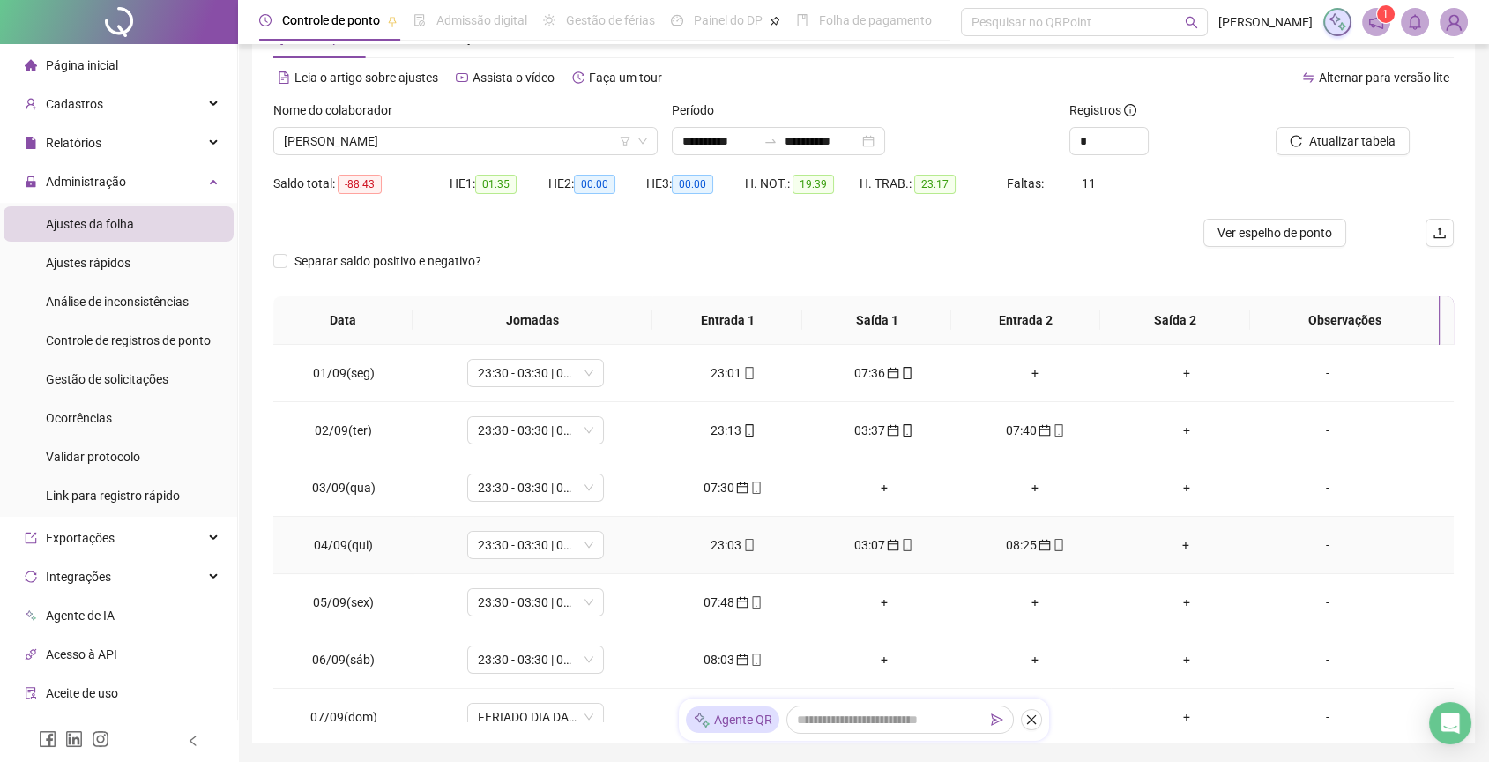
scroll to position [98, 0]
